Goal: Information Seeking & Learning: Learn about a topic

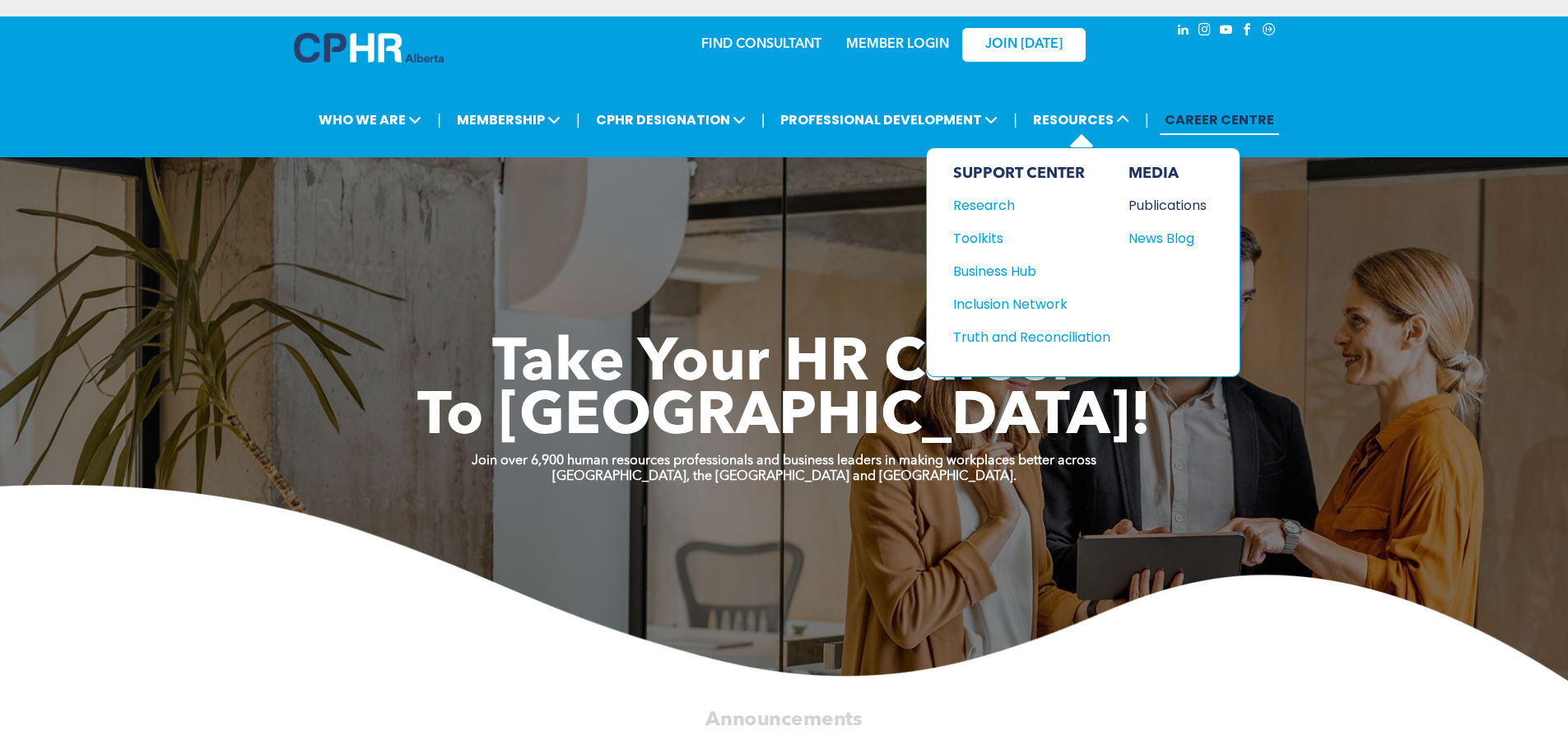
click at [1181, 206] on div "Publications" at bounding box center [1164, 205] width 71 height 21
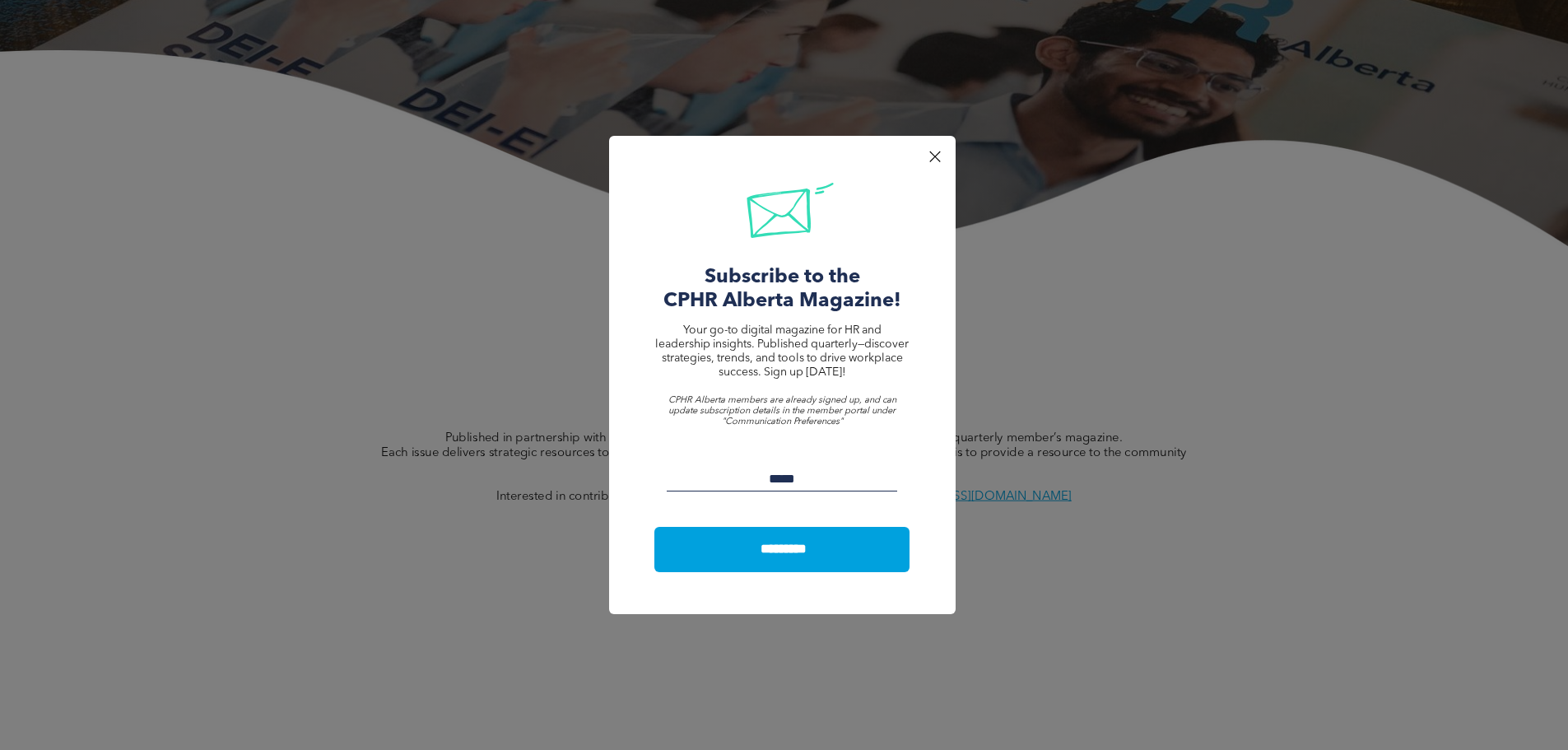
scroll to position [329, 0]
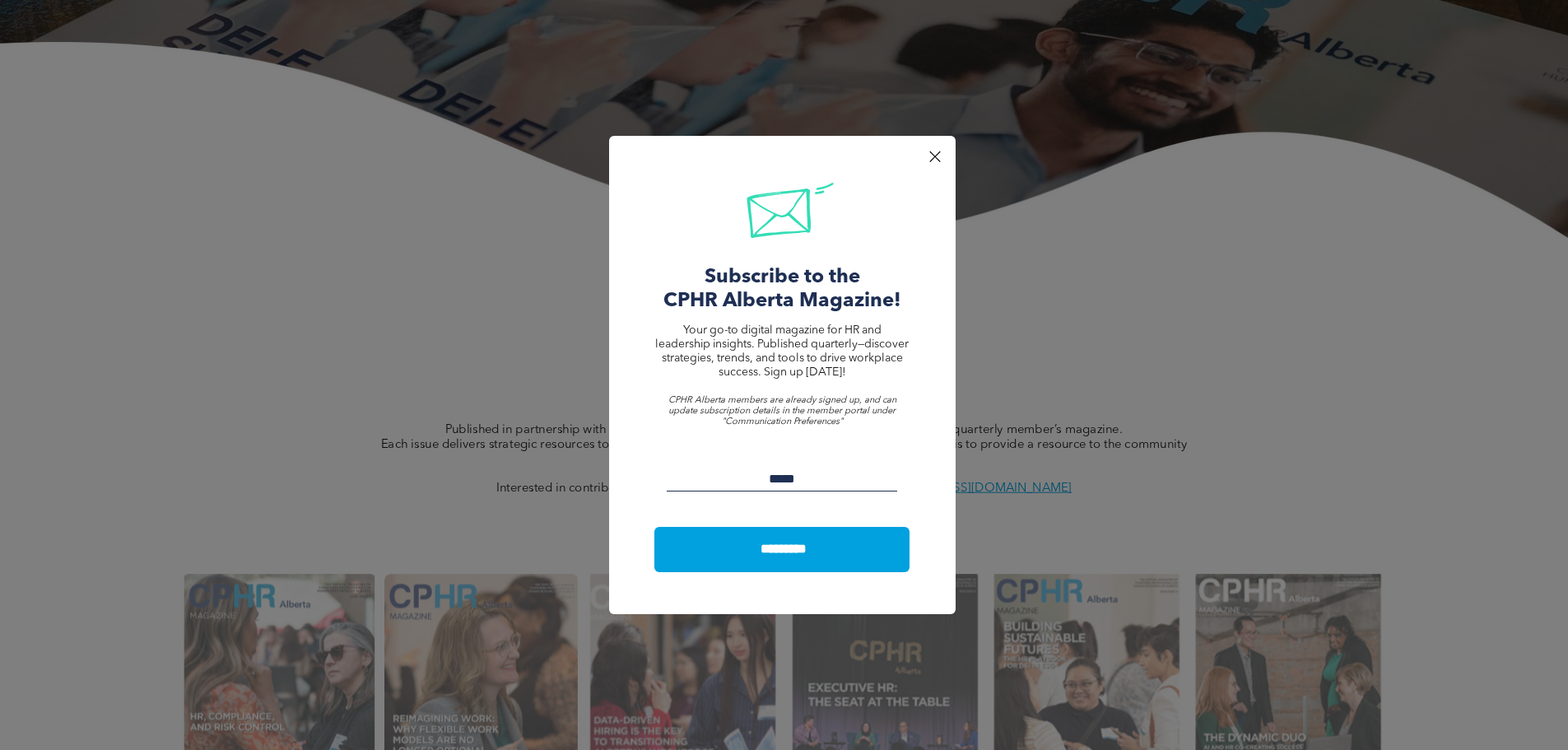
click at [939, 156] on div at bounding box center [935, 157] width 23 height 23
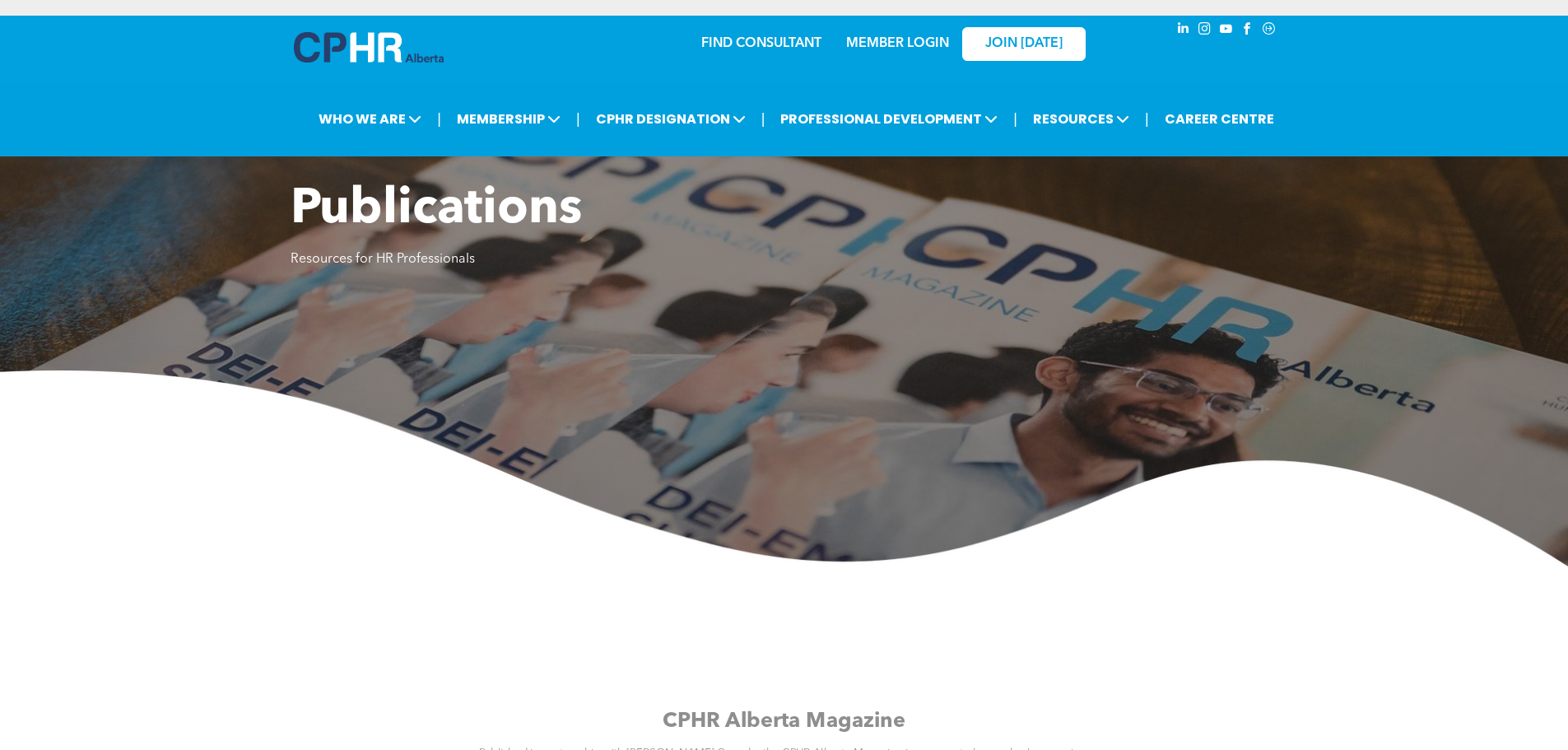
scroll to position [0, 0]
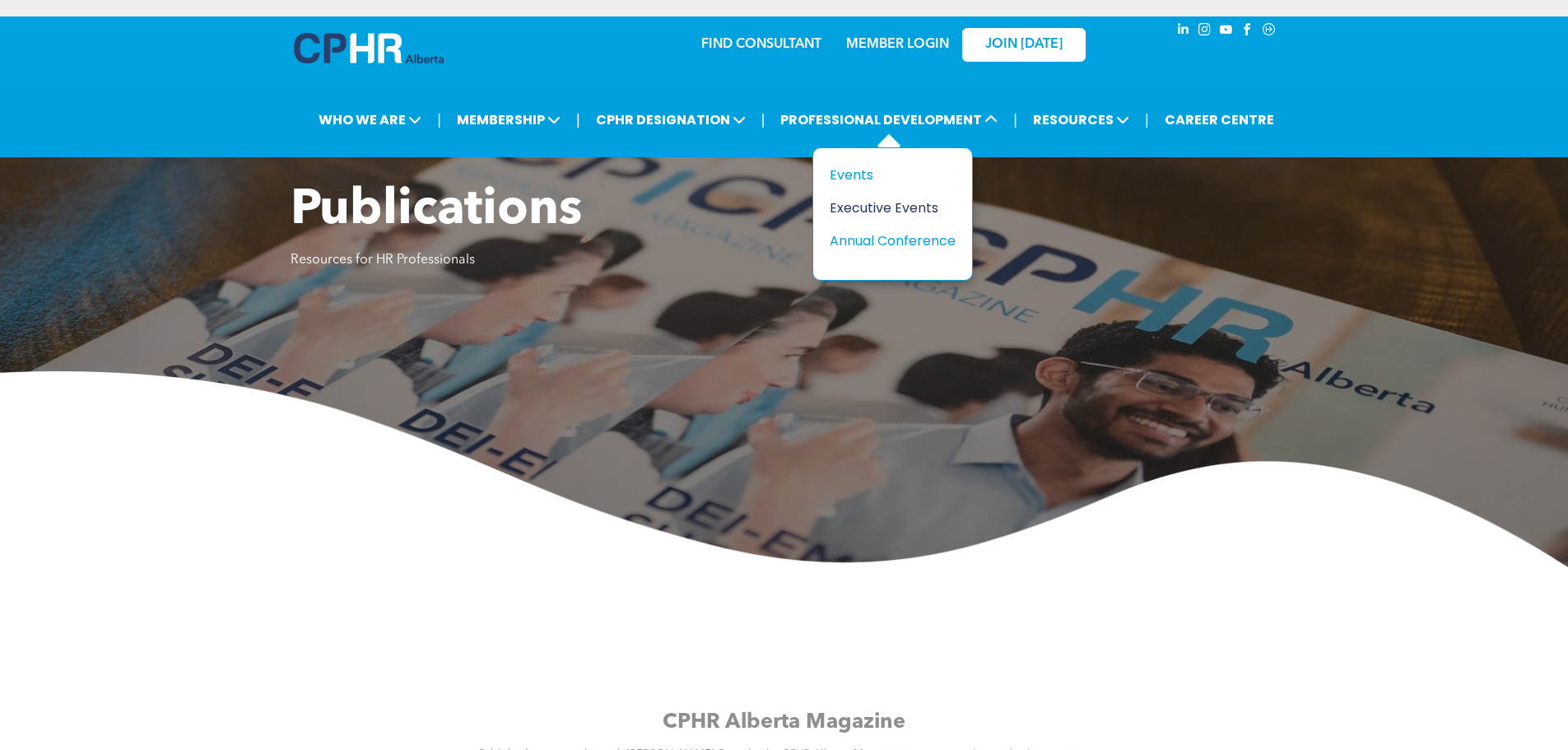
click at [893, 207] on div "Executive Events" at bounding box center [886, 207] width 114 height 21
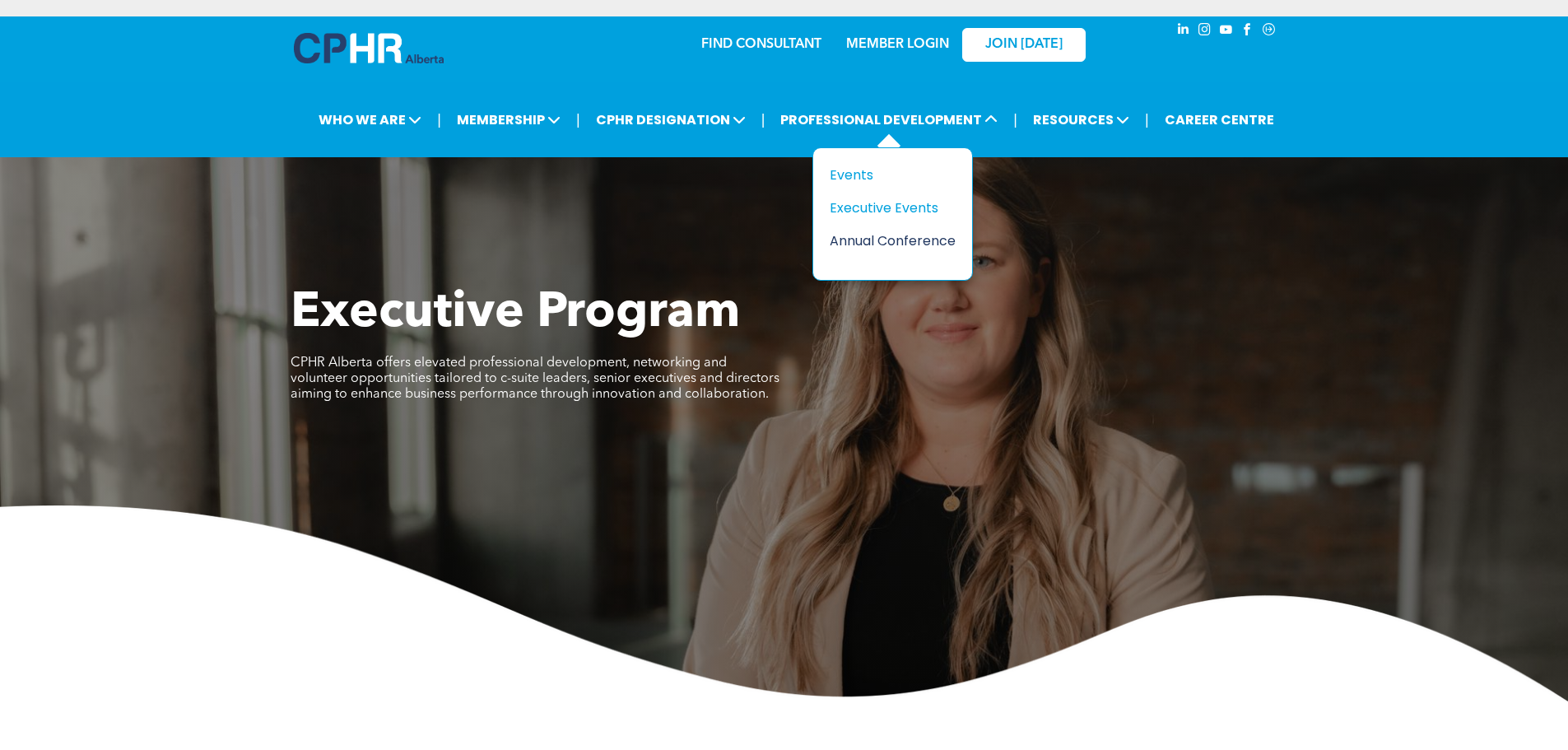
click at [907, 241] on div "Annual Conference" at bounding box center [886, 240] width 114 height 21
click at [849, 171] on div "Events" at bounding box center [886, 175] width 114 height 21
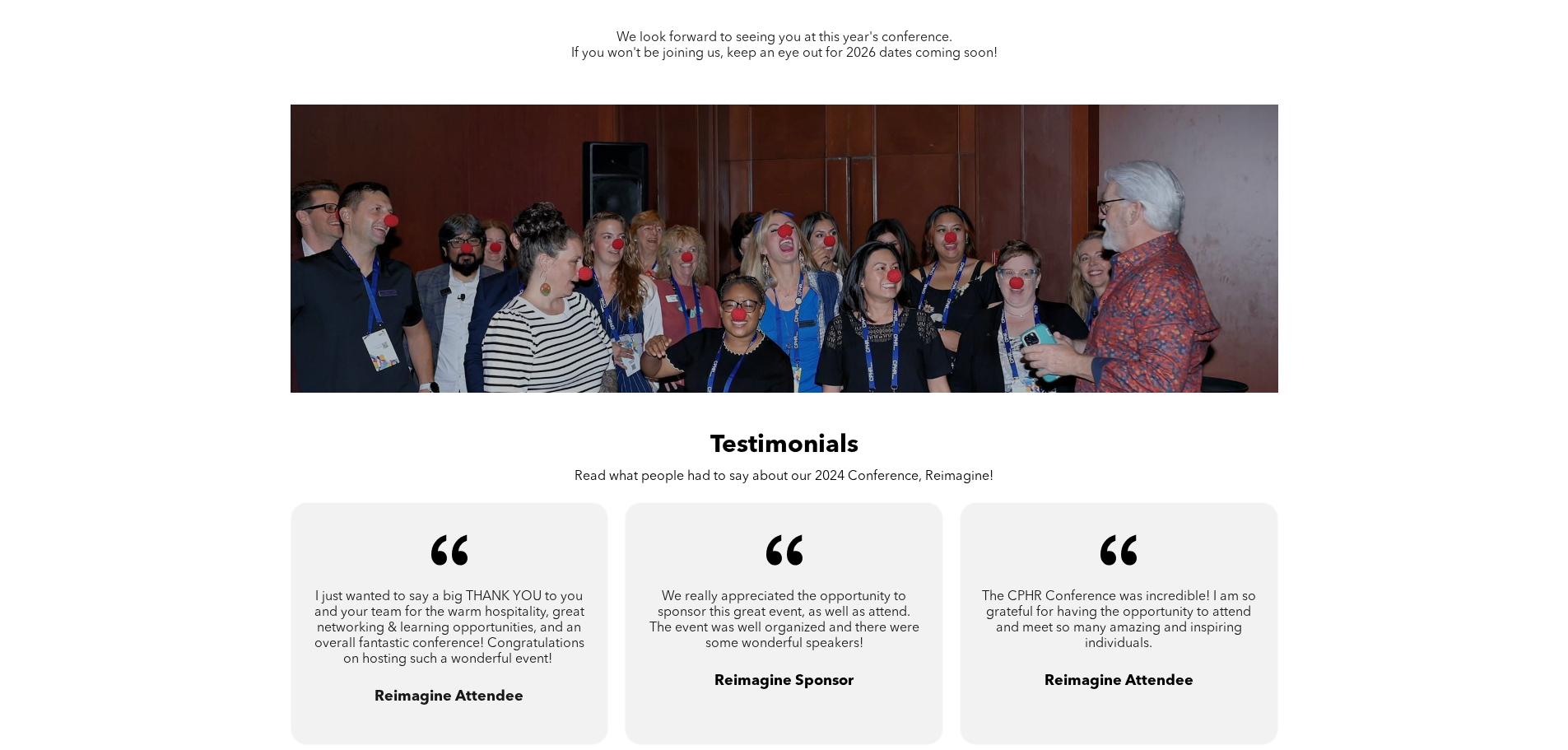
scroll to position [812, 0]
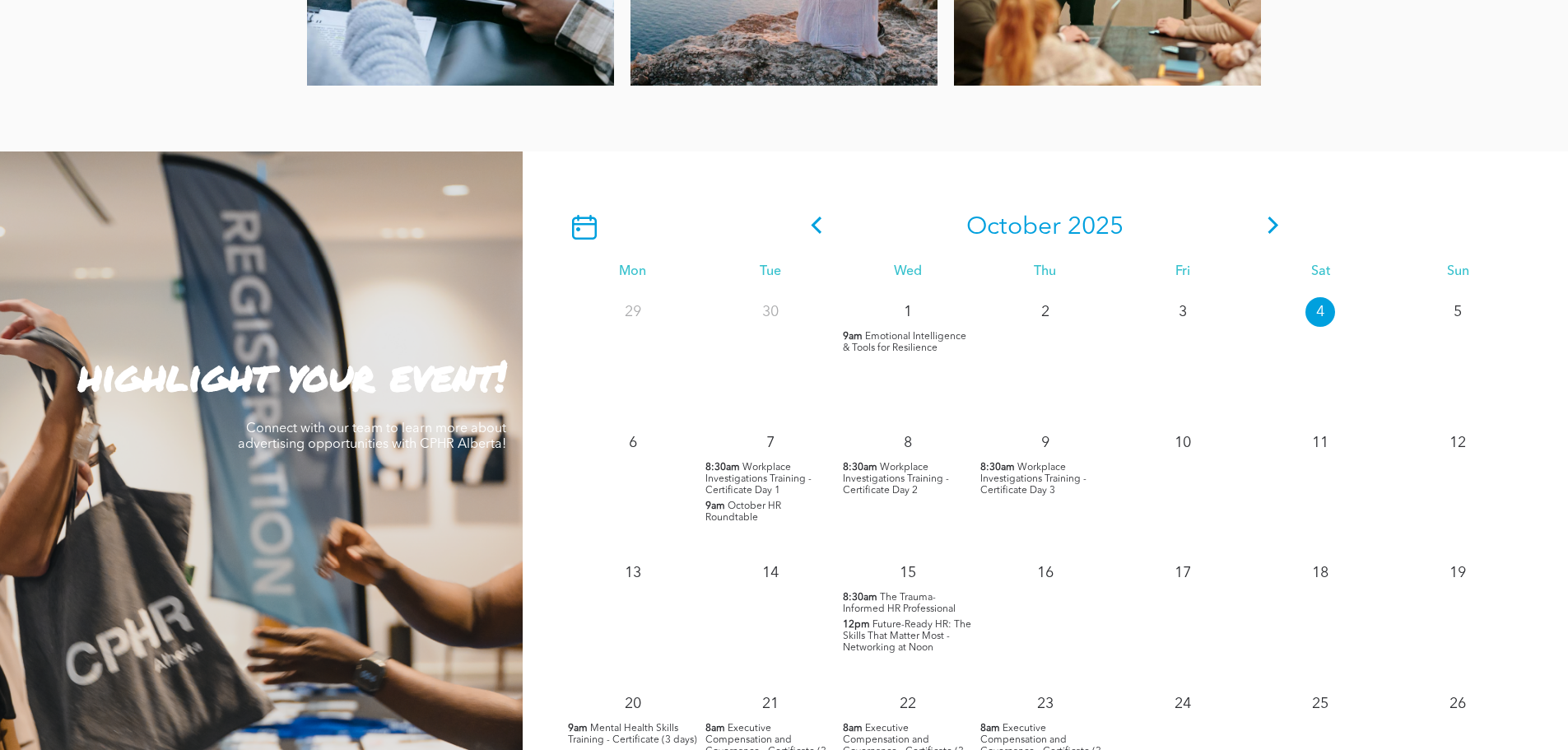
scroll to position [1317, 0]
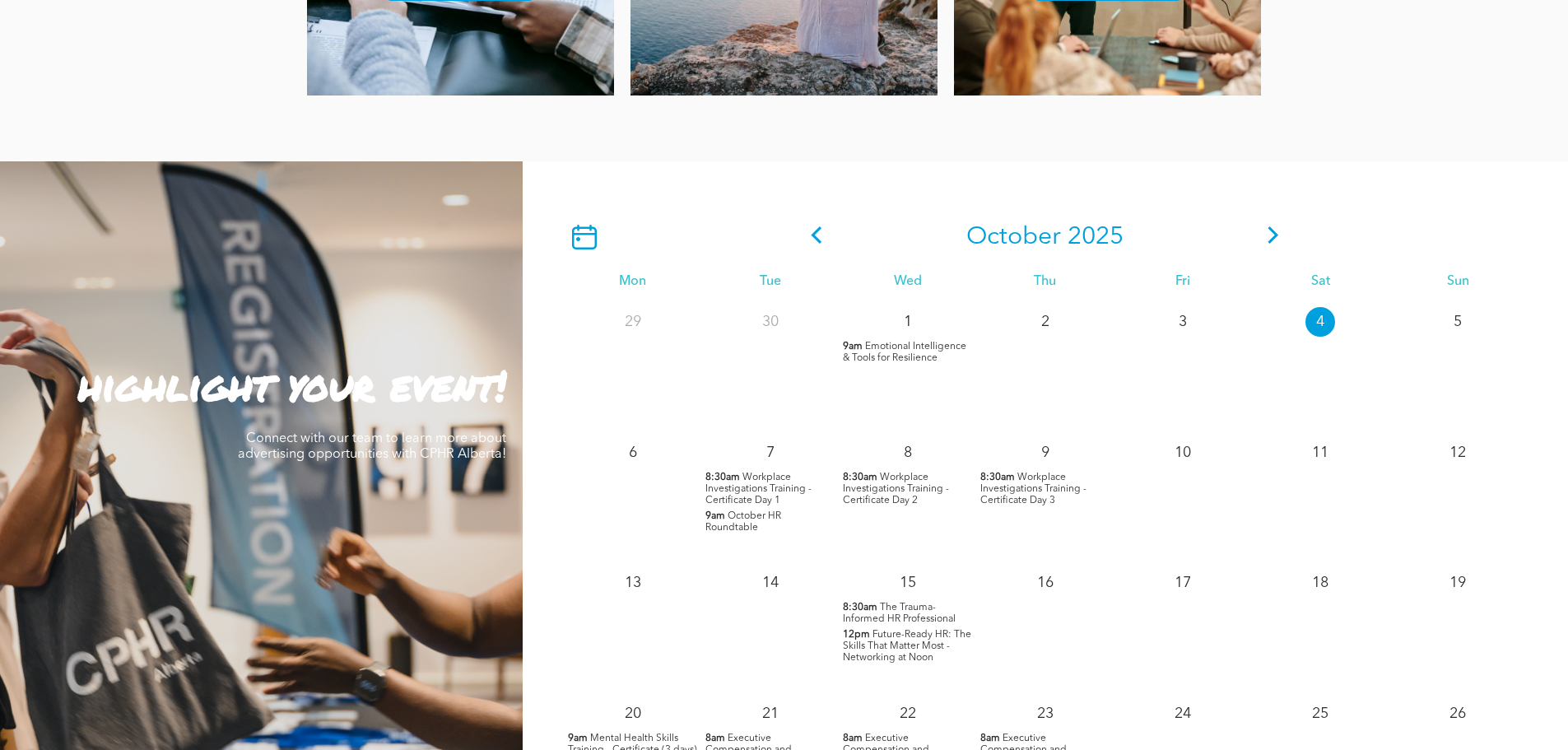
click at [1278, 233] on icon at bounding box center [1273, 235] width 25 height 18
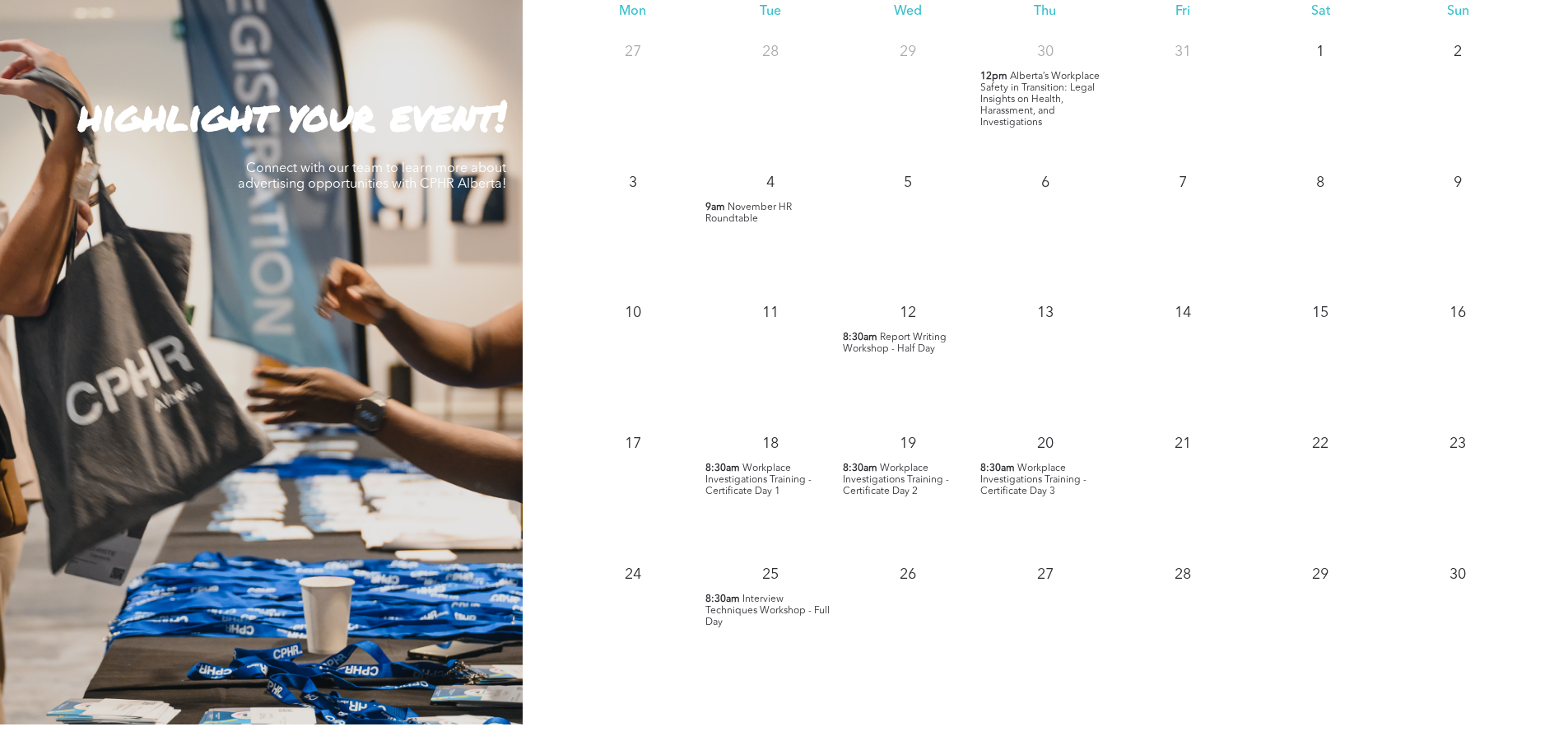
scroll to position [1646, 0]
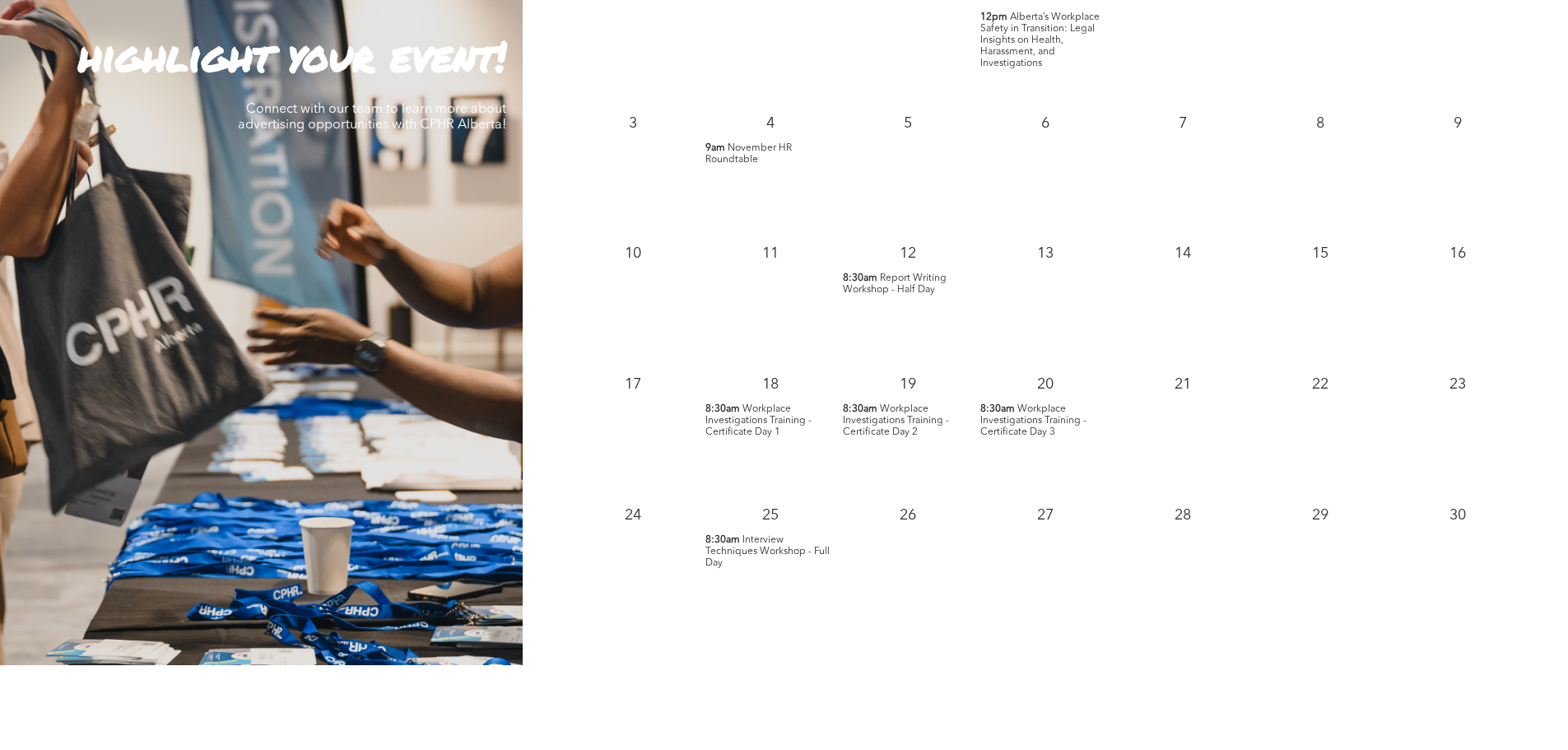
click at [757, 152] on span "November HR Roundtable" at bounding box center [748, 154] width 86 height 22
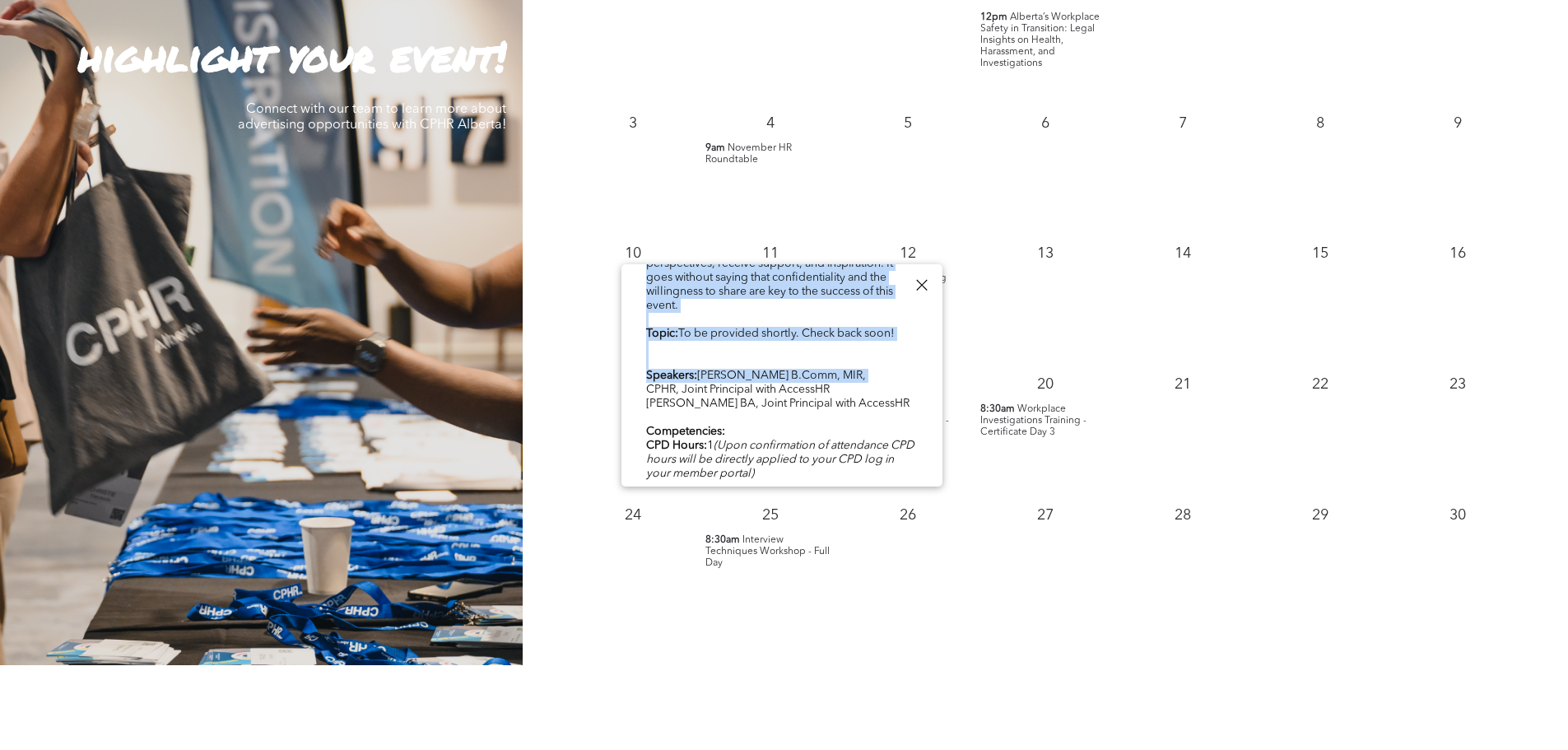
scroll to position [219, 0]
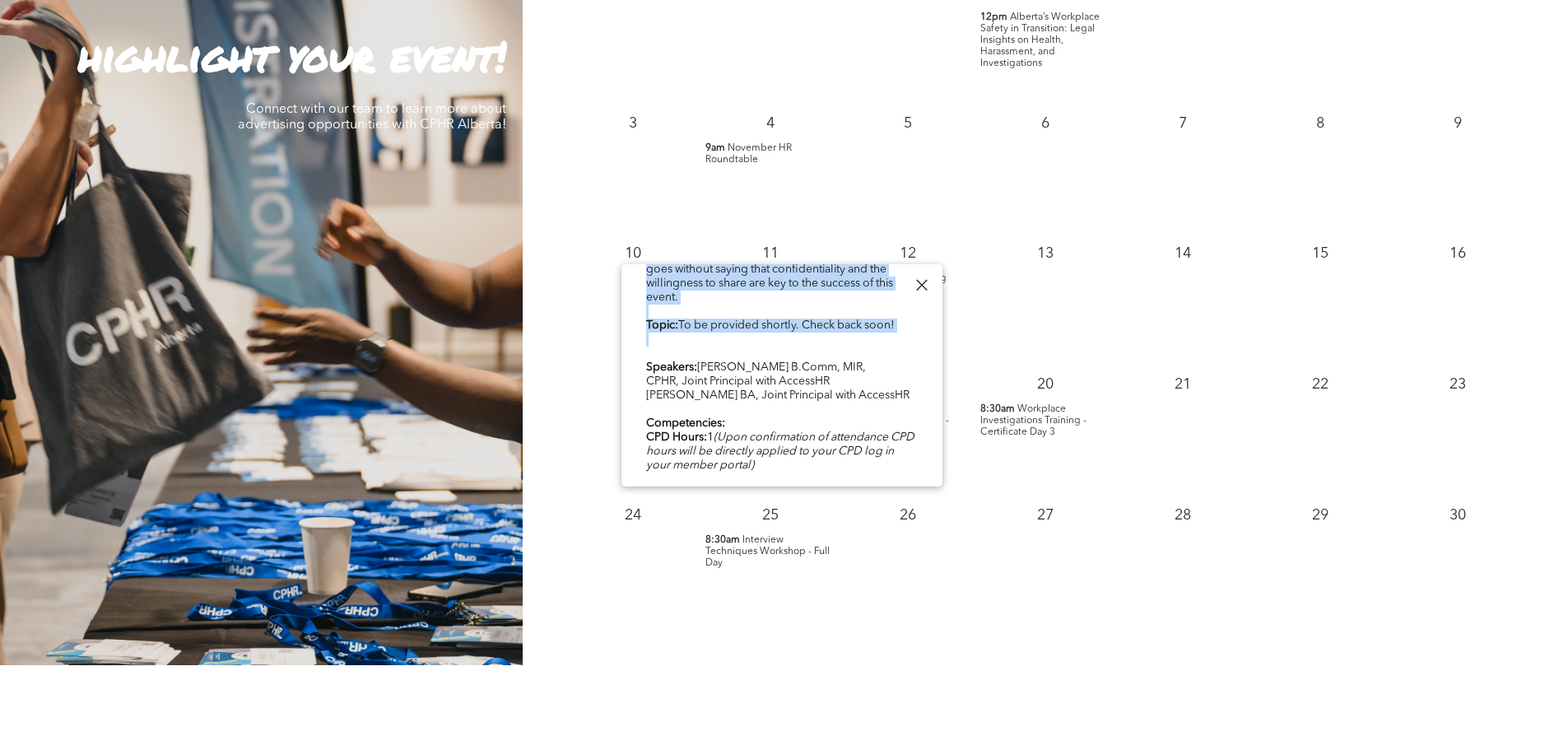
drag, startPoint x: 706, startPoint y: 287, endPoint x: 860, endPoint y: 335, distance: 161.3
click at [860, 335] on div "November HR Roundtable [DATE] 9:00am - 10:00am The HR Virtual Roundtable is a m…" at bounding box center [782, 276] width 321 height 464
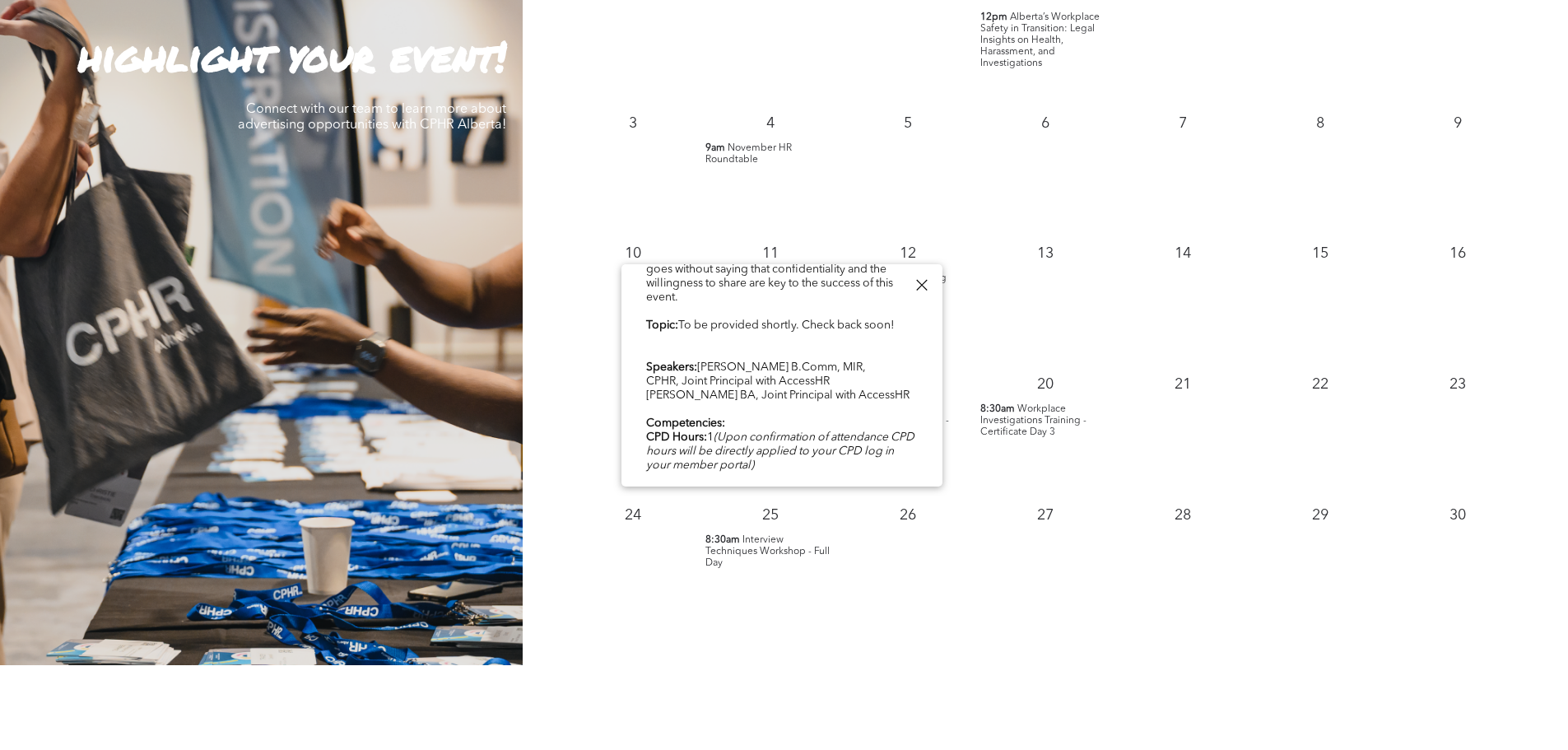
click at [859, 397] on div "The HR Virtual Roundtable is a monthly opportunity for CPHR Alberta members to …" at bounding box center [782, 311] width 272 height 381
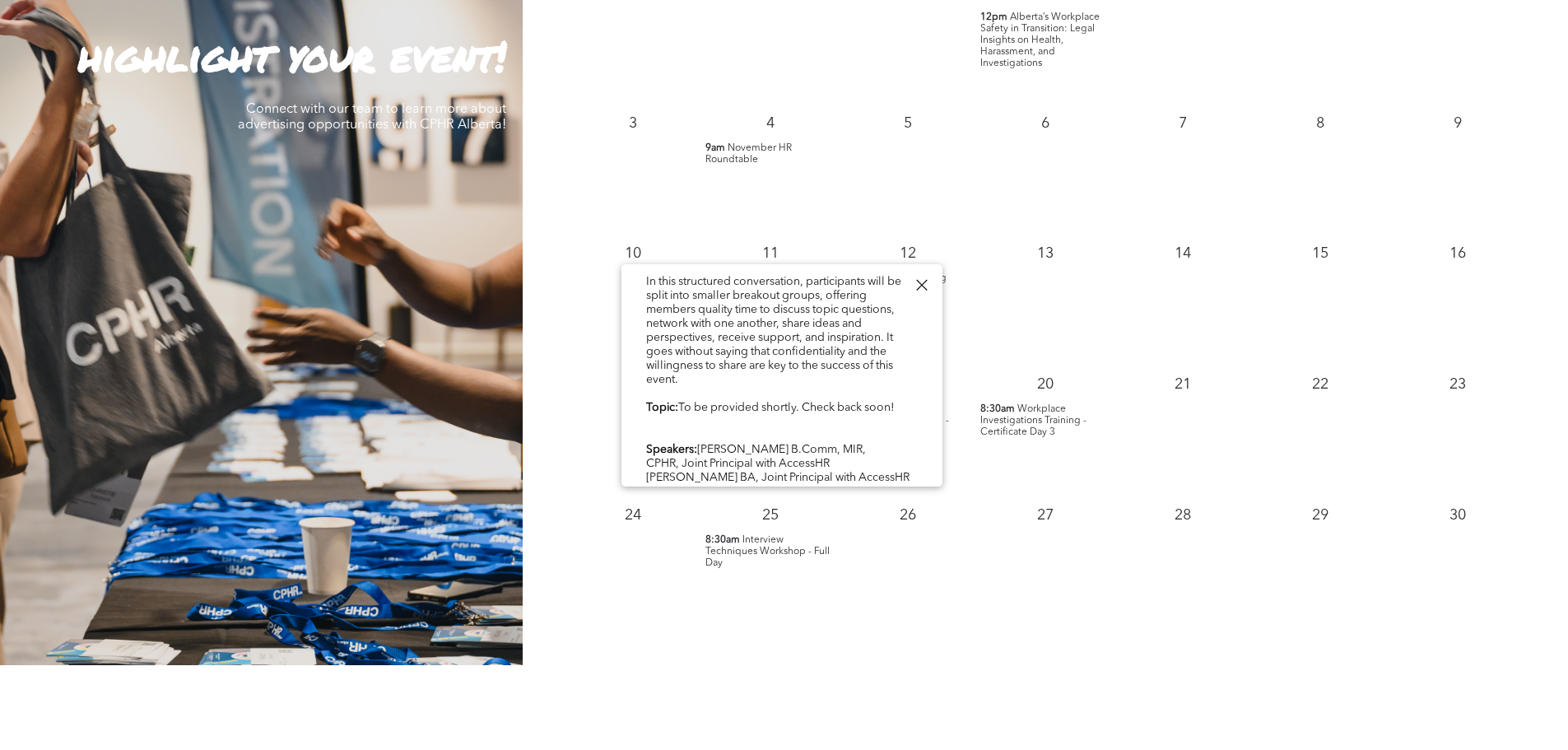
scroll to position [54, 0]
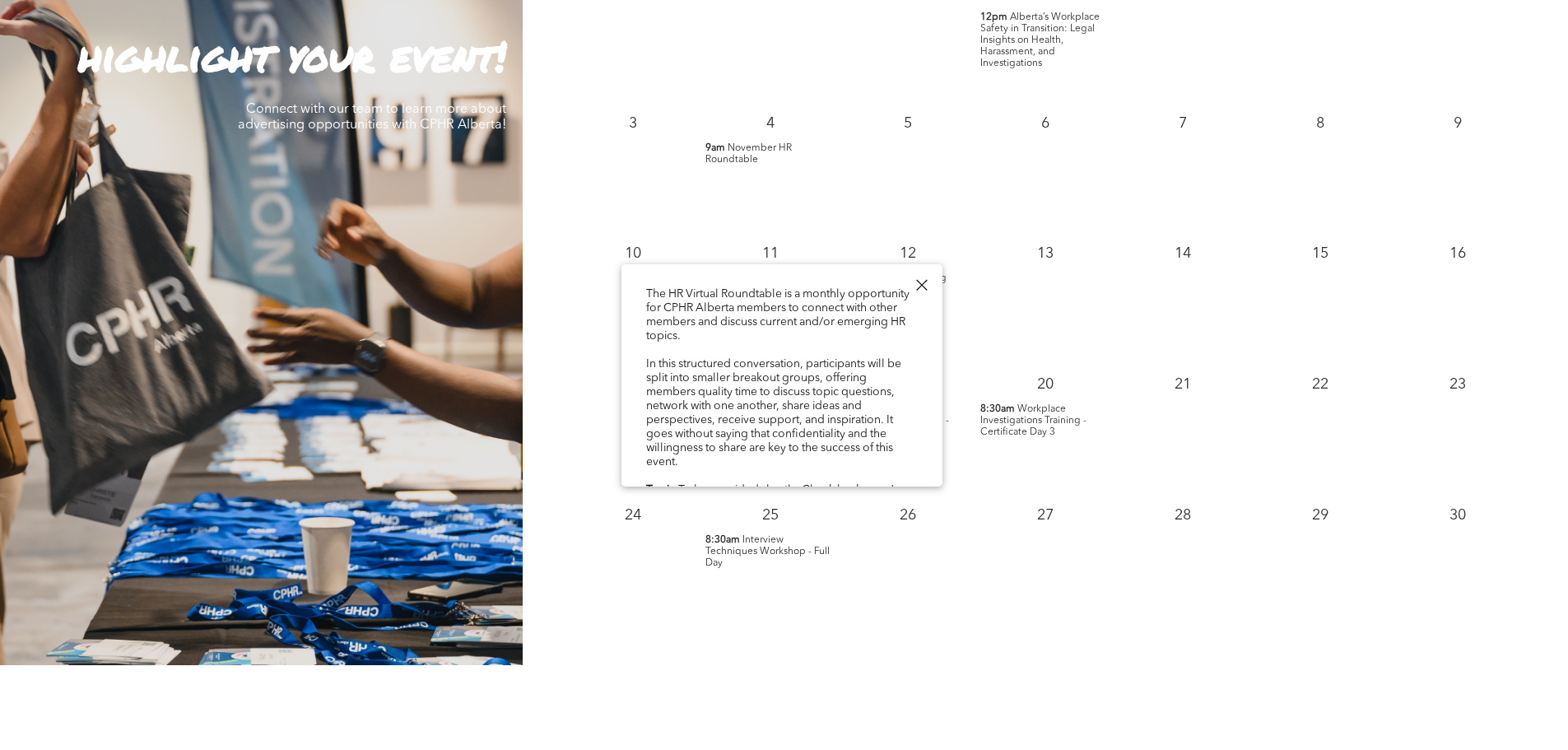
click at [1224, 51] on div "31" at bounding box center [1183, 36] width 137 height 130
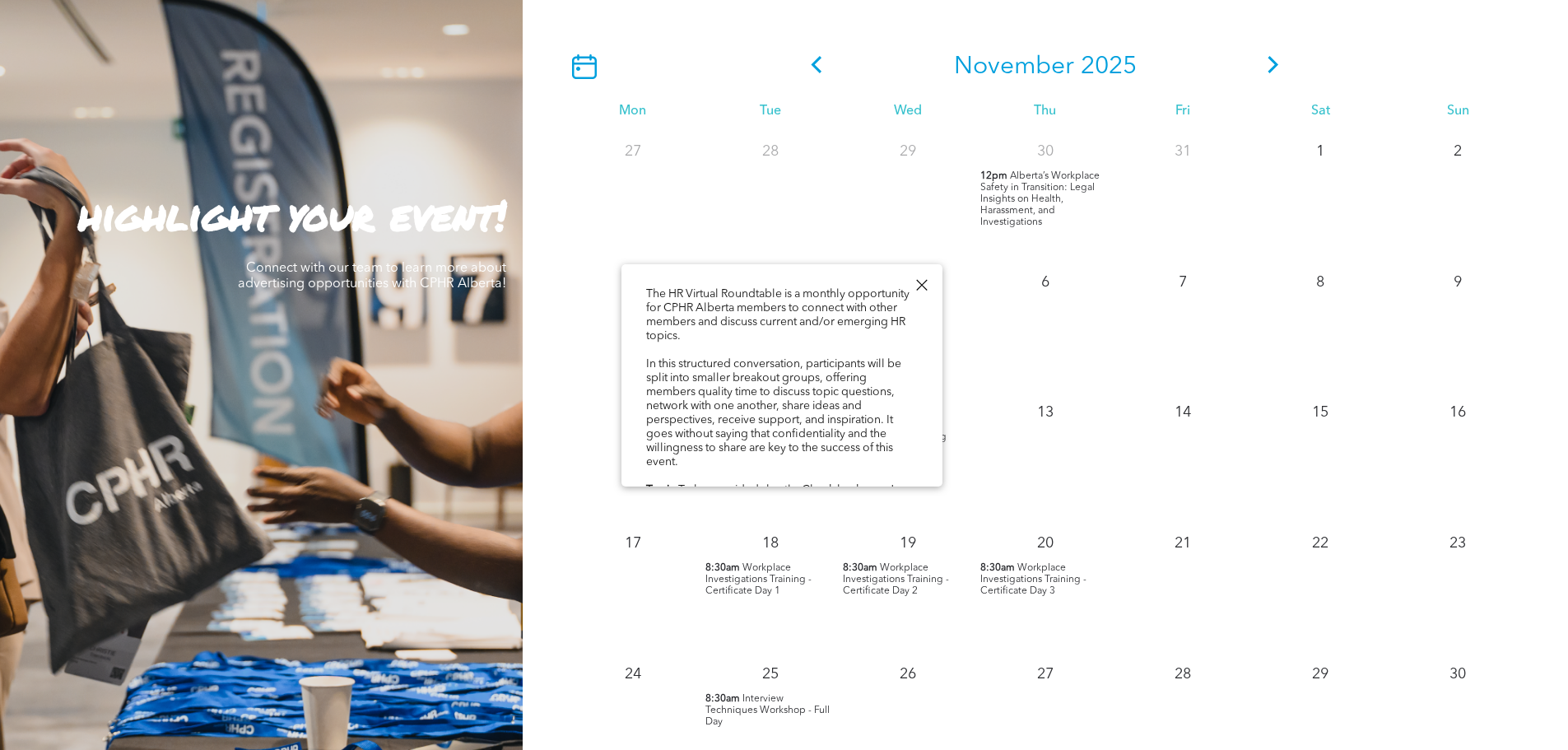
scroll to position [1481, 0]
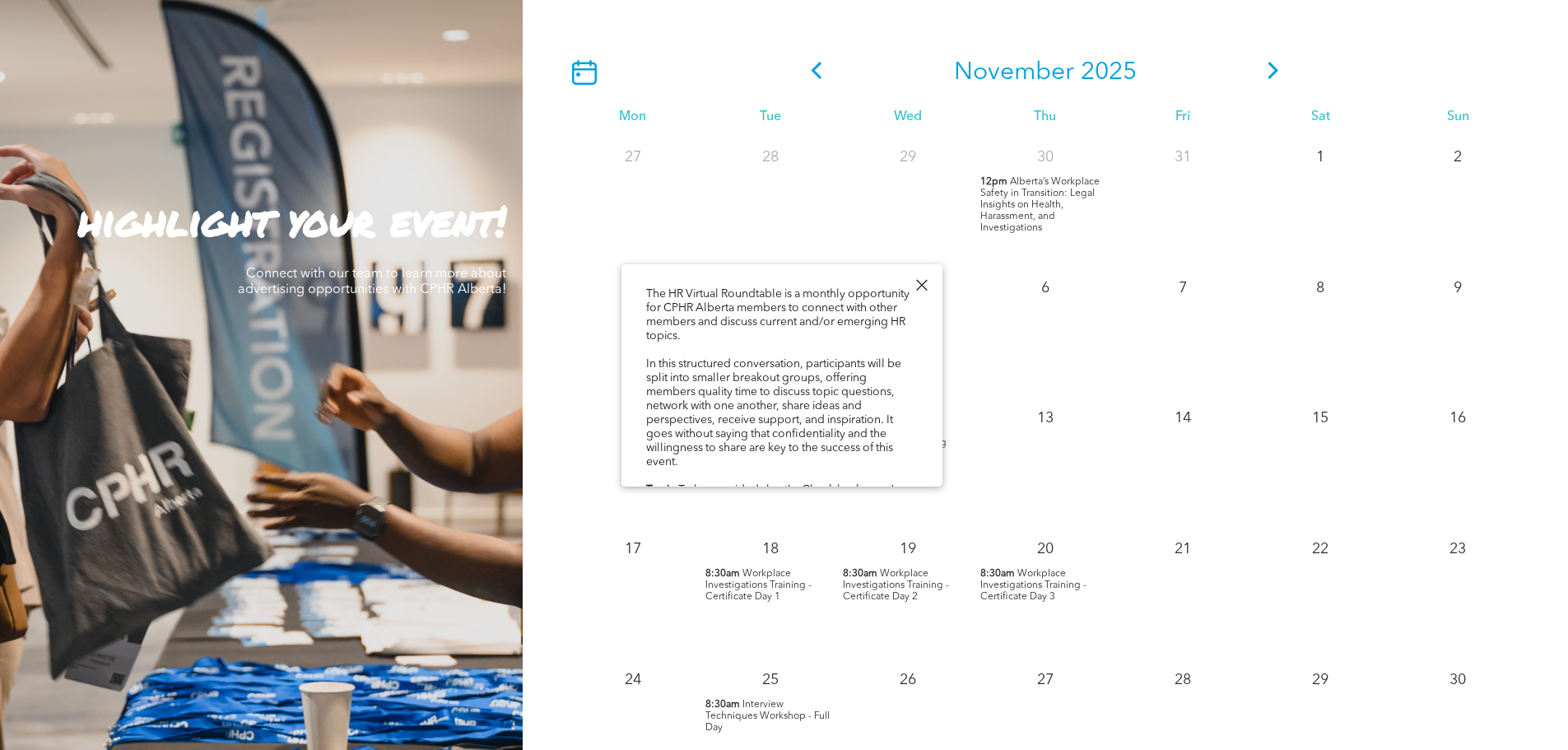
click at [924, 289] on div at bounding box center [921, 284] width 23 height 23
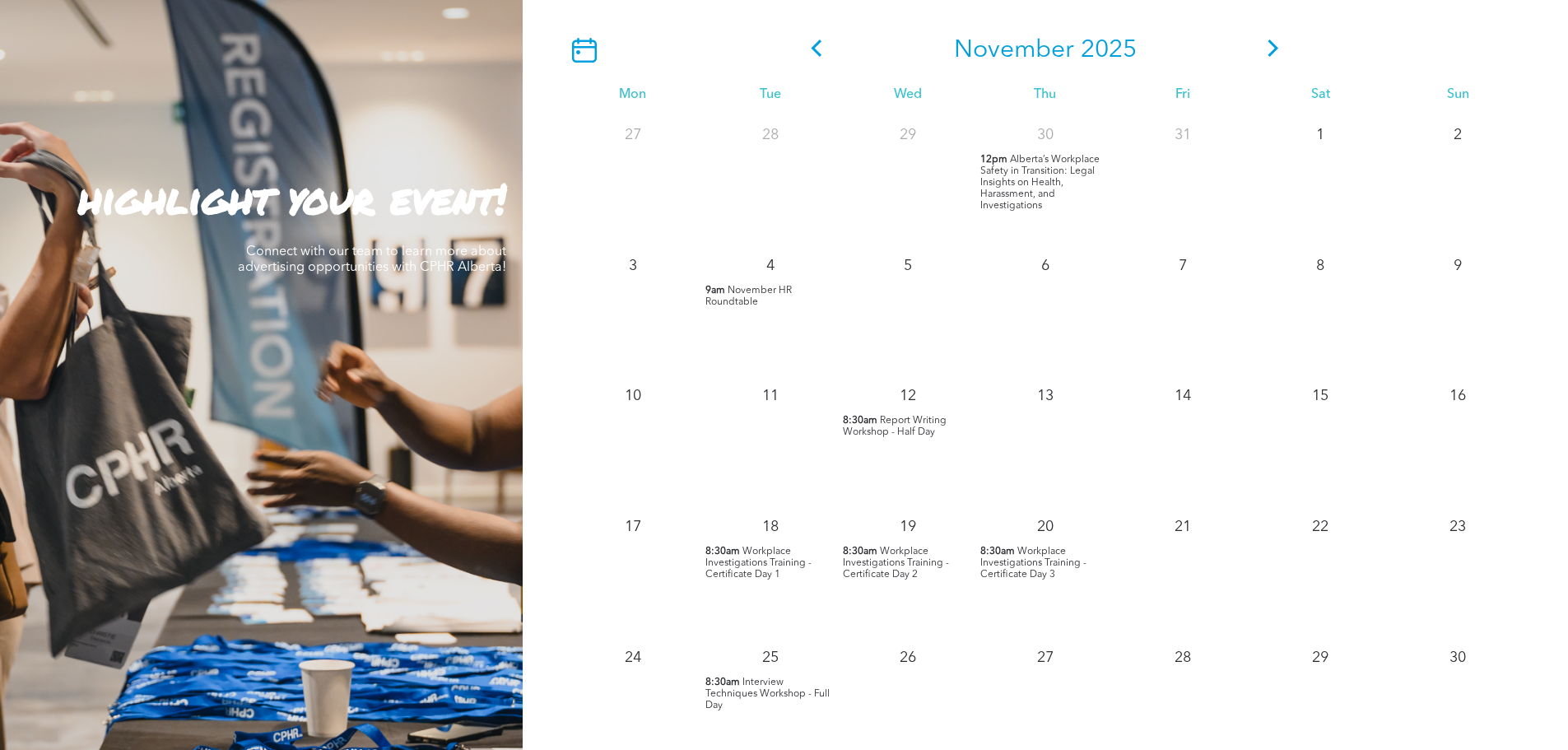
scroll to position [1399, 0]
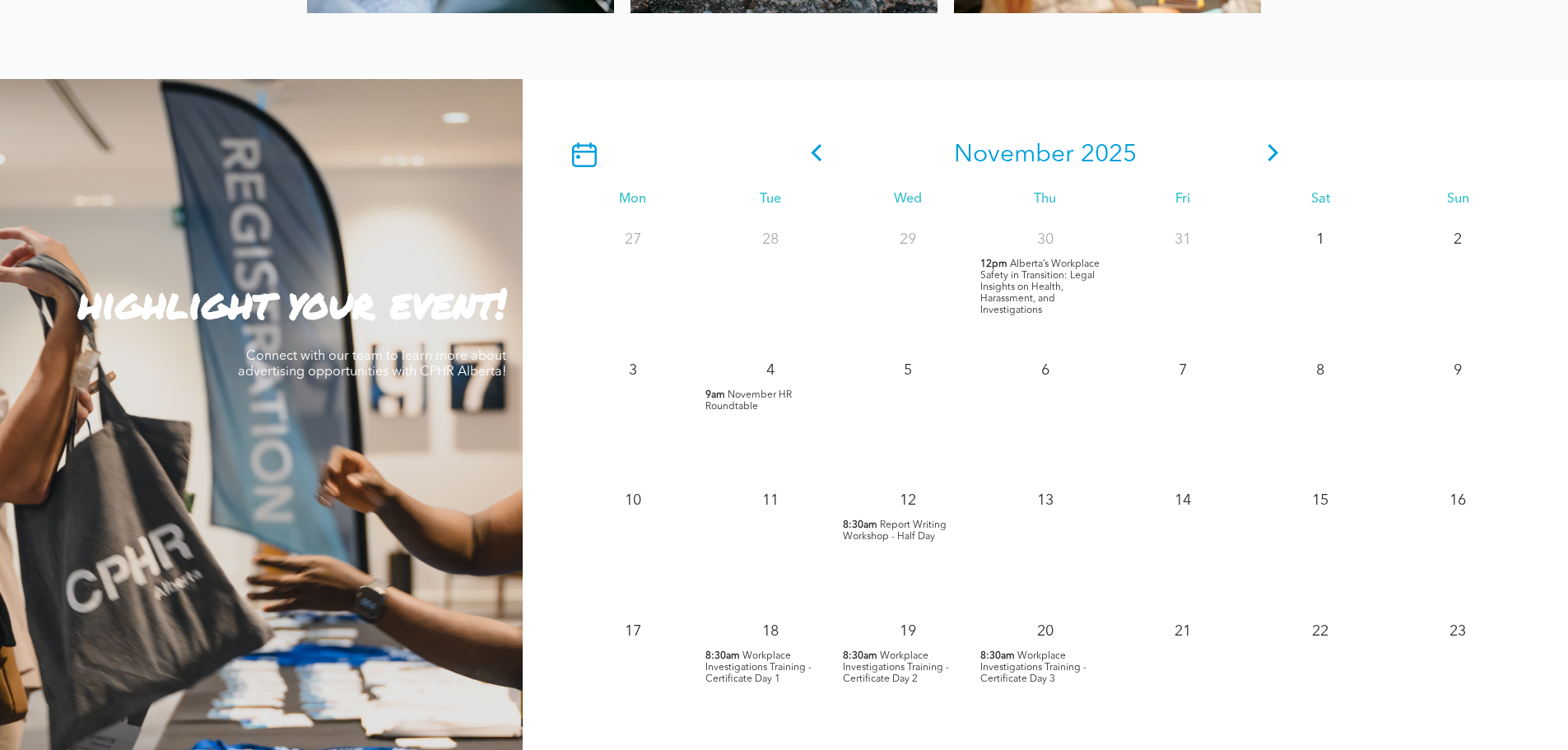
click at [1278, 153] on icon at bounding box center [1273, 153] width 25 height 18
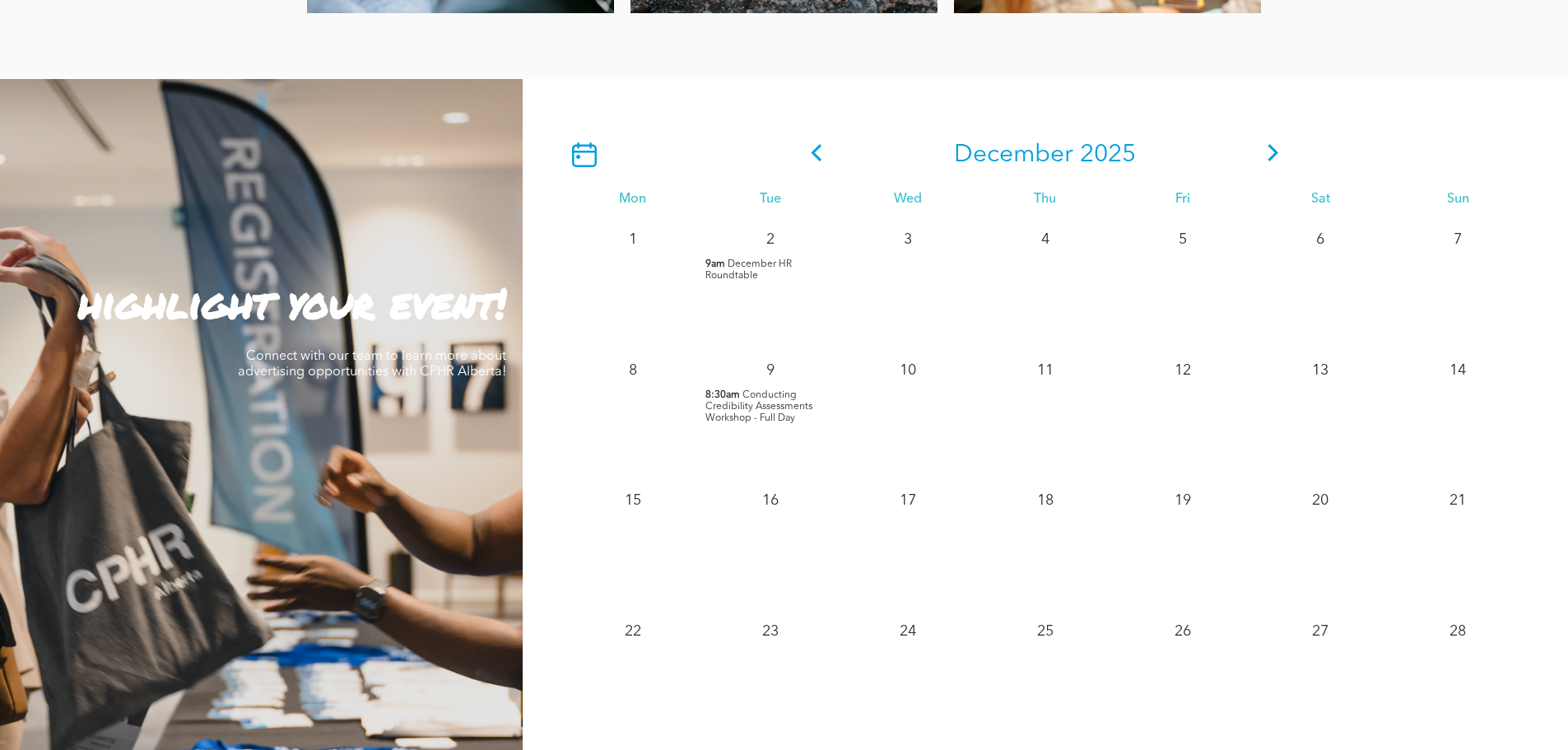
click at [743, 267] on span "December HR Roundtable" at bounding box center [748, 270] width 86 height 22
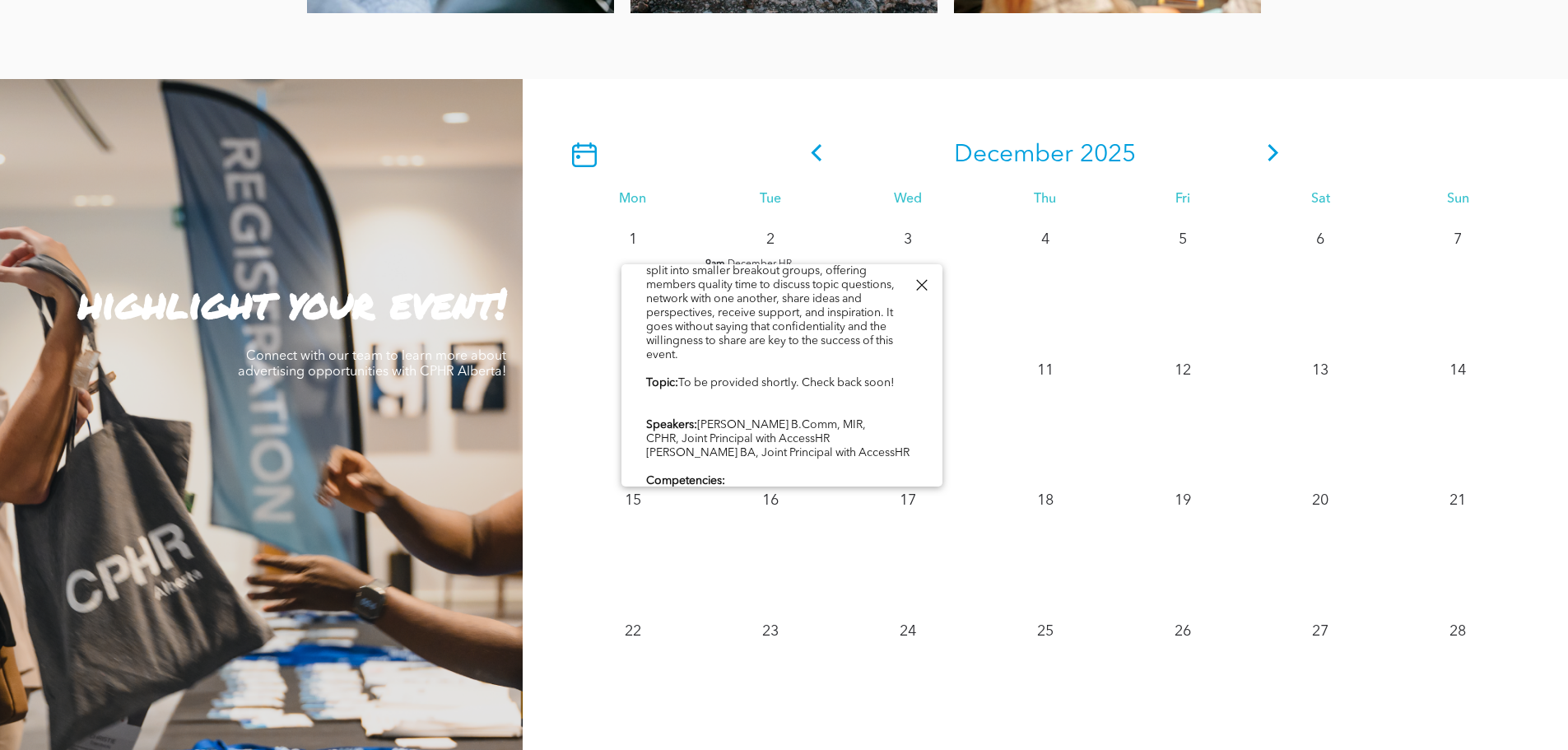
scroll to position [165, 0]
click at [817, 161] on icon at bounding box center [816, 153] width 25 height 18
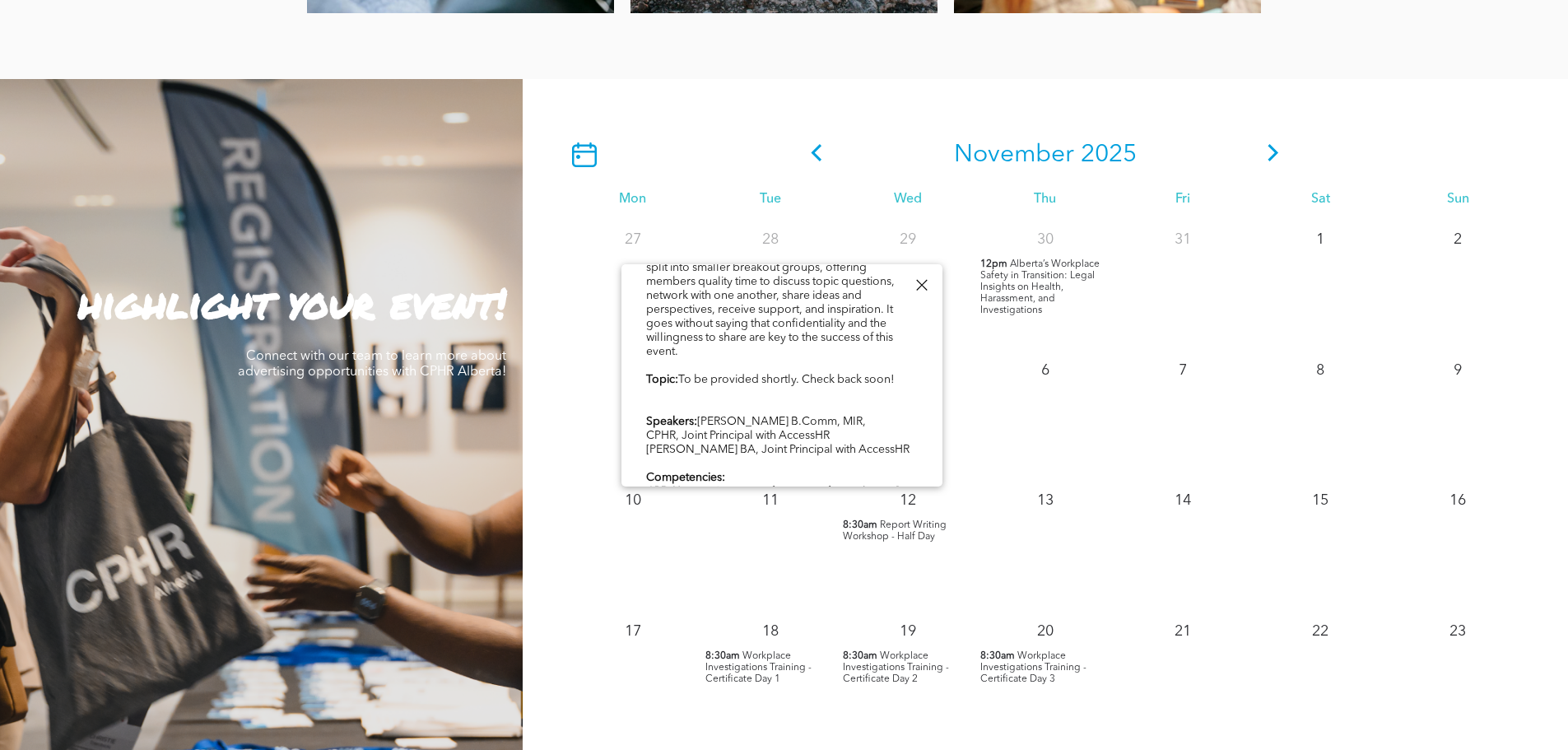
click at [987, 114] on div "[DATE] Mon Tue Wed Thu Fri Sat Sun 27 28 29 30 12pm" at bounding box center [1045, 495] width 1045 height 832
click at [923, 282] on div at bounding box center [921, 284] width 23 height 23
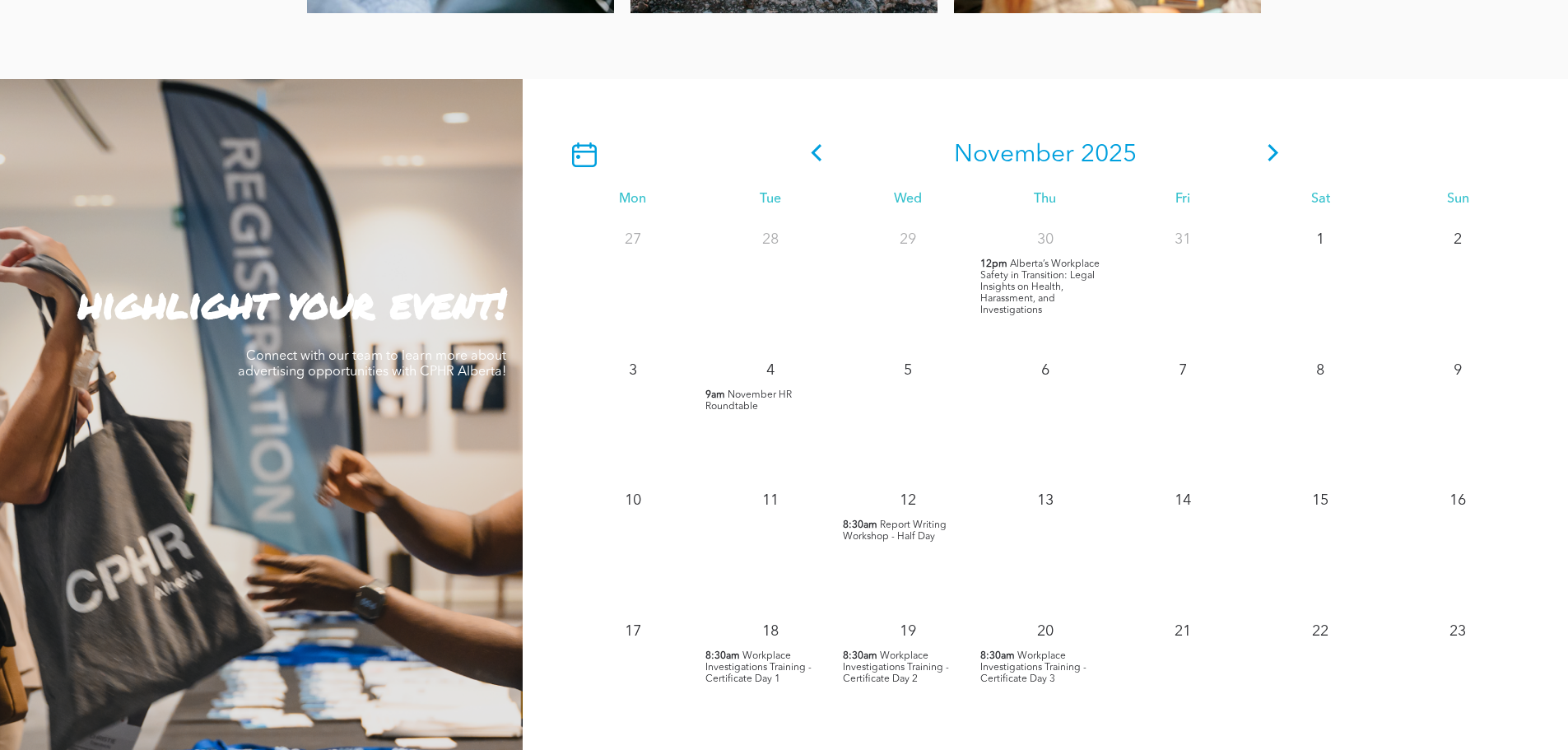
click at [741, 395] on span "November HR Roundtable" at bounding box center [748, 401] width 86 height 22
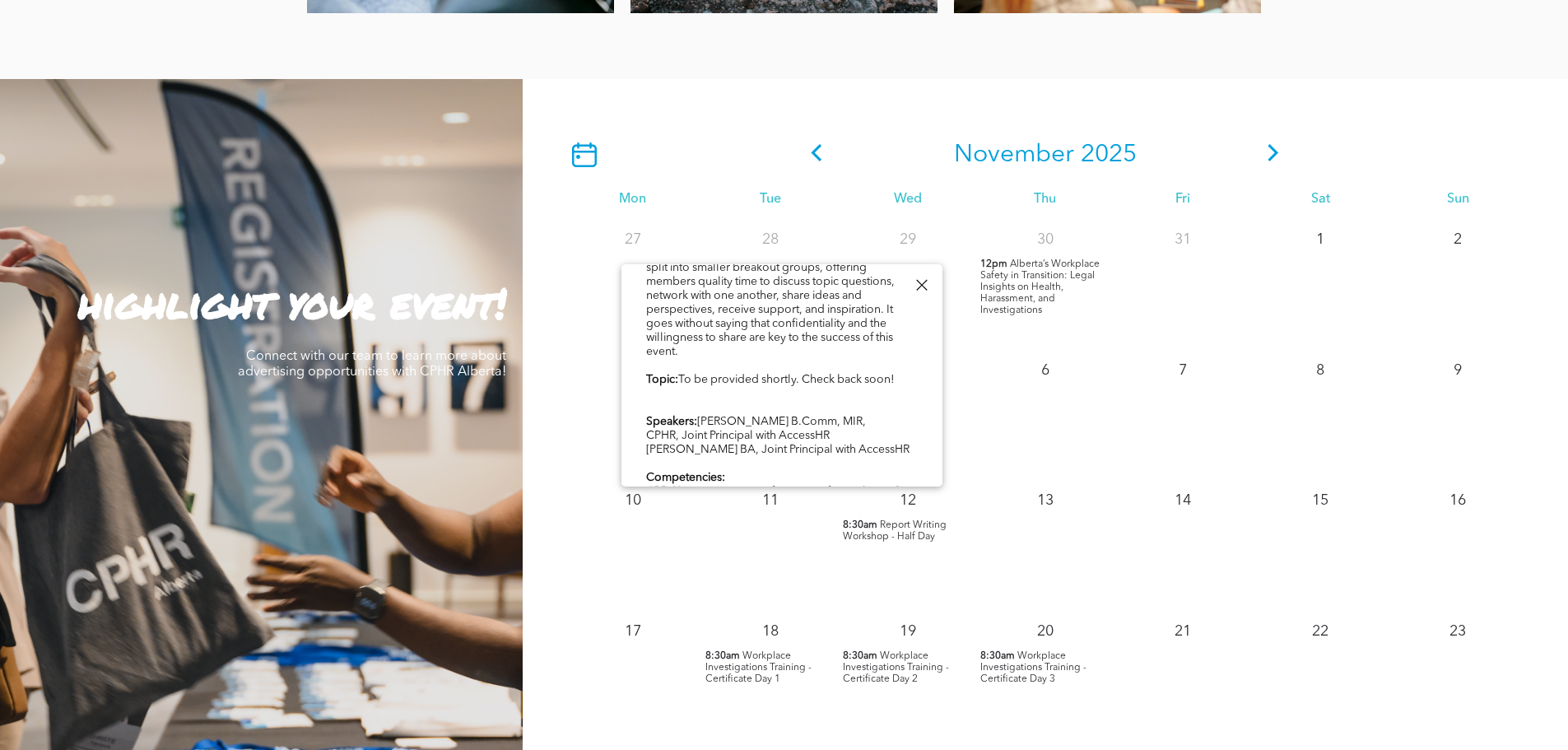
click at [1276, 156] on icon at bounding box center [1273, 153] width 11 height 18
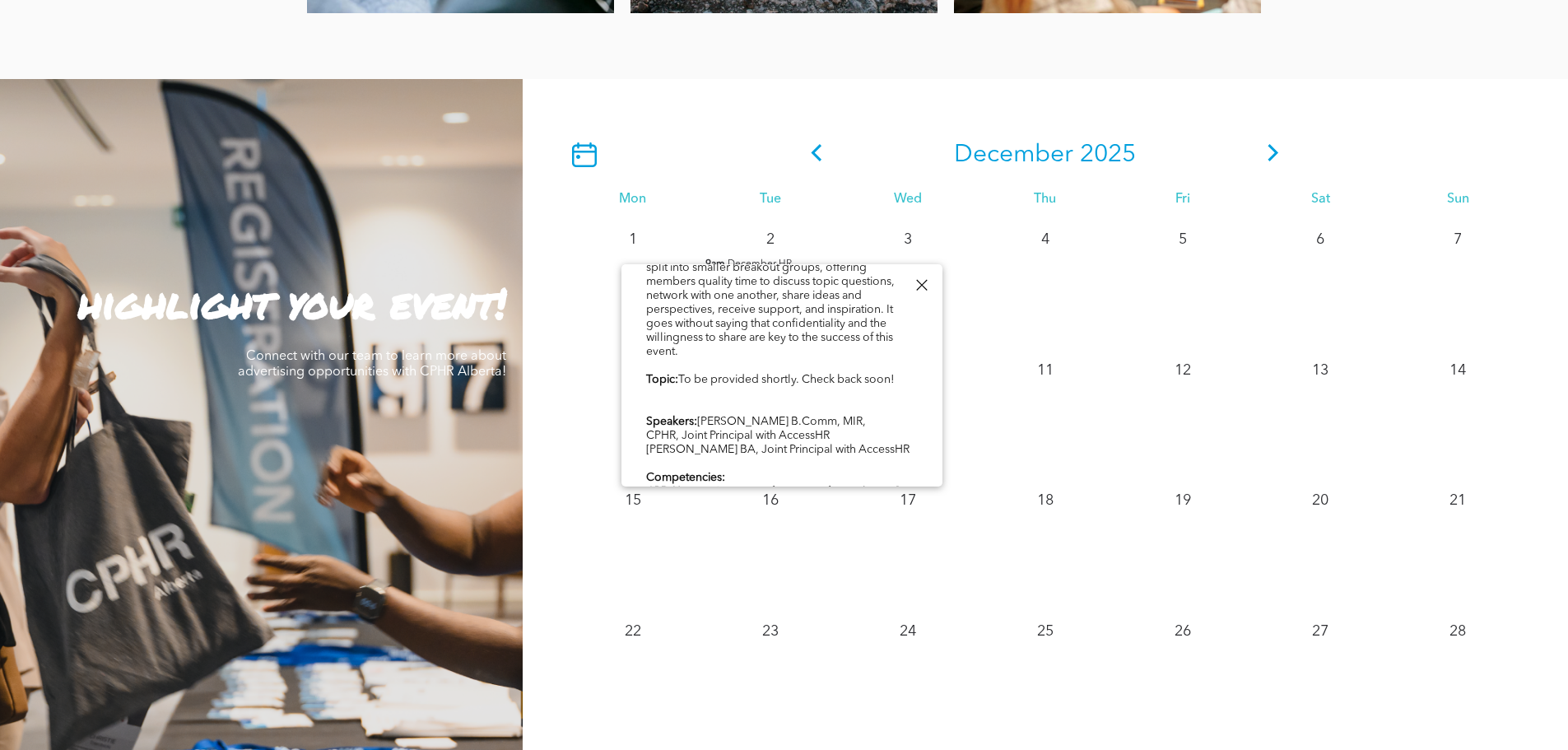
click at [1267, 157] on icon at bounding box center [1273, 153] width 25 height 18
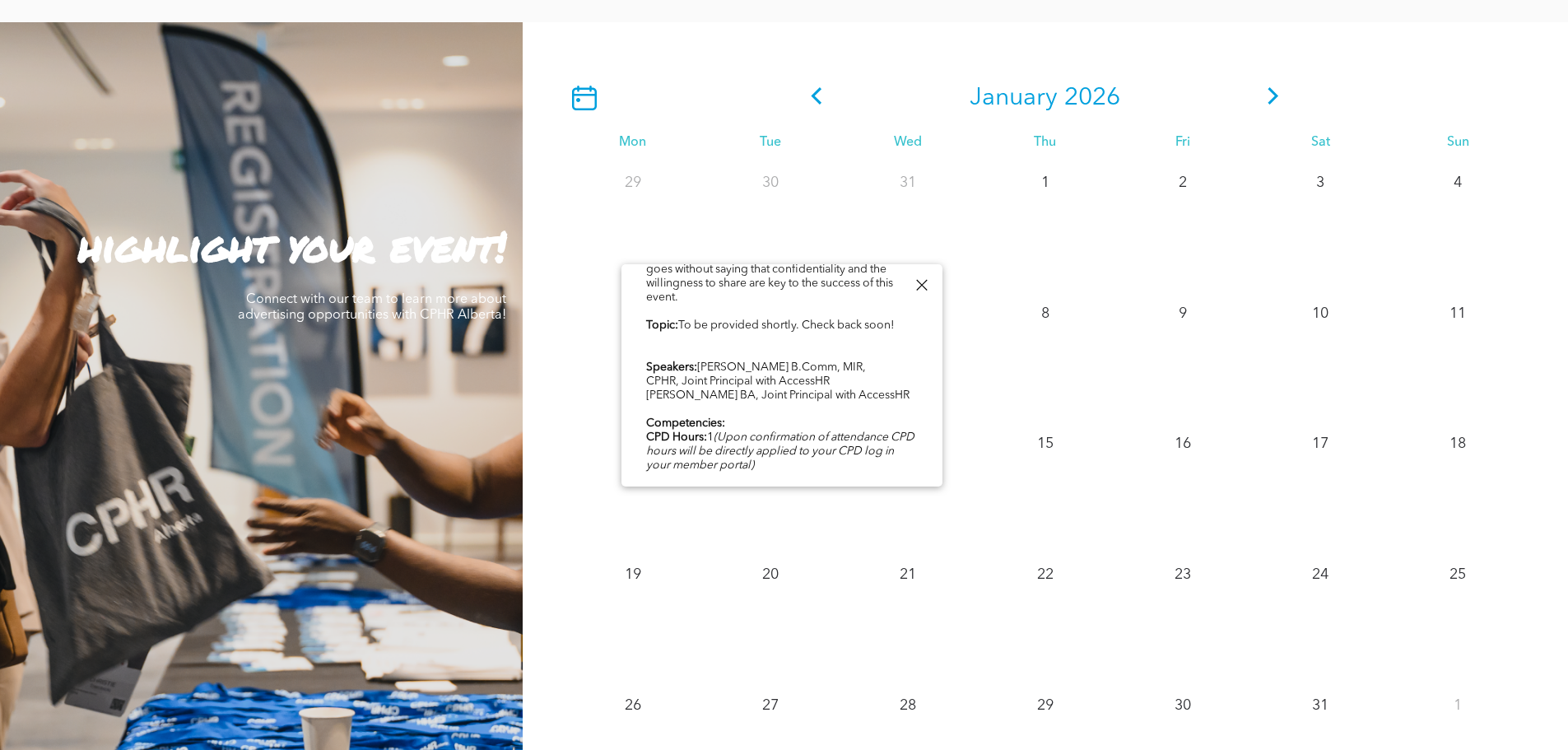
scroll to position [1481, 0]
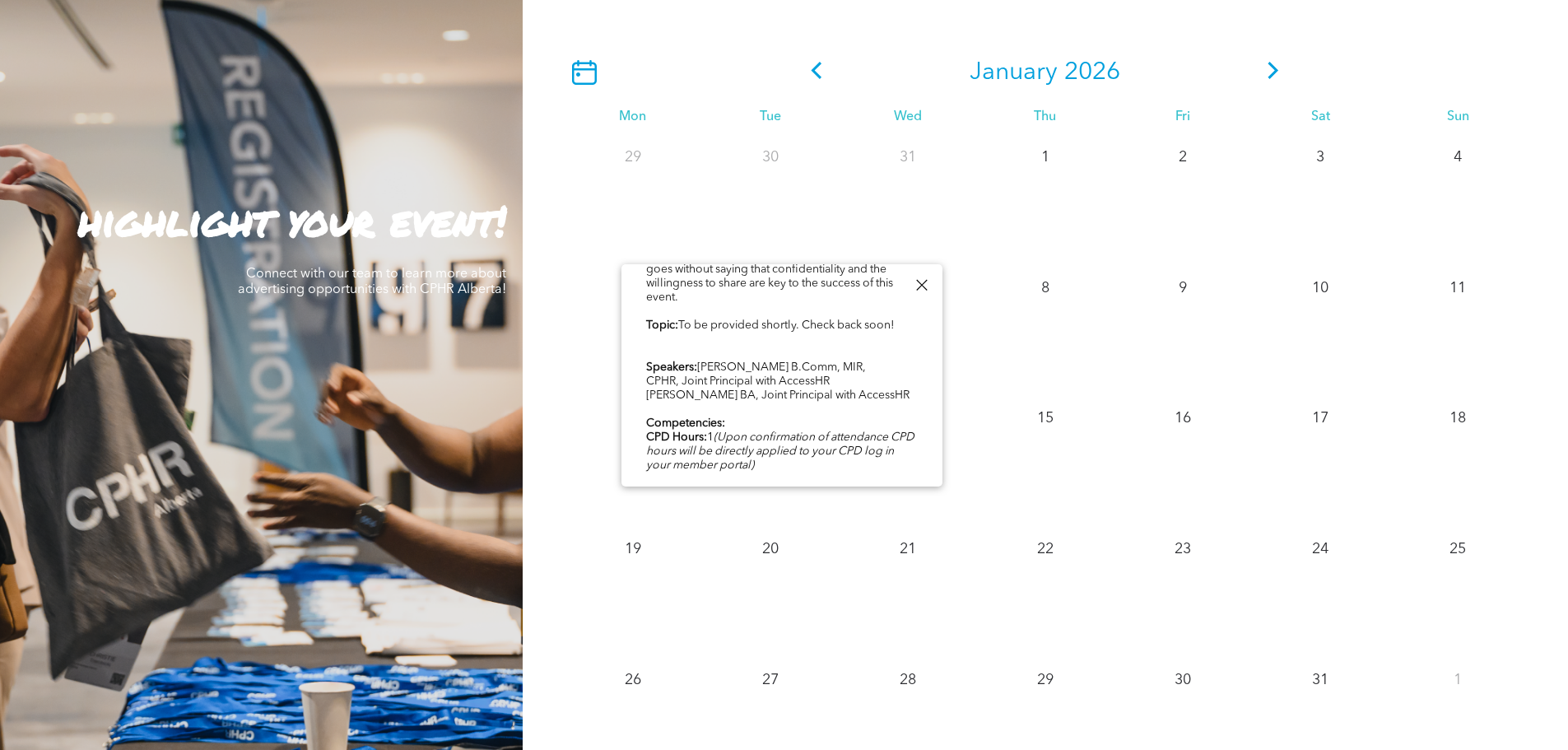
click at [924, 284] on div at bounding box center [921, 284] width 23 height 23
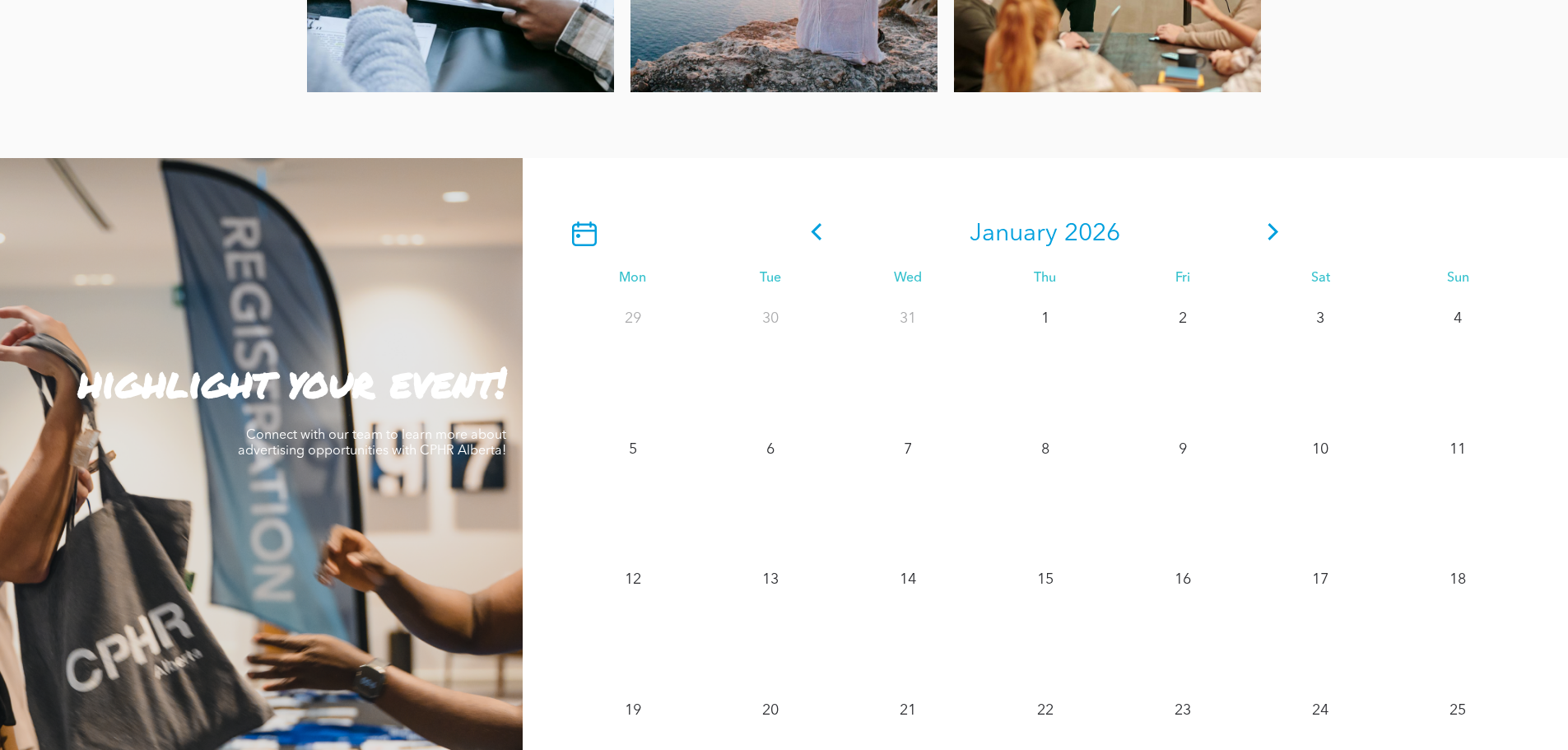
scroll to position [1317, 0]
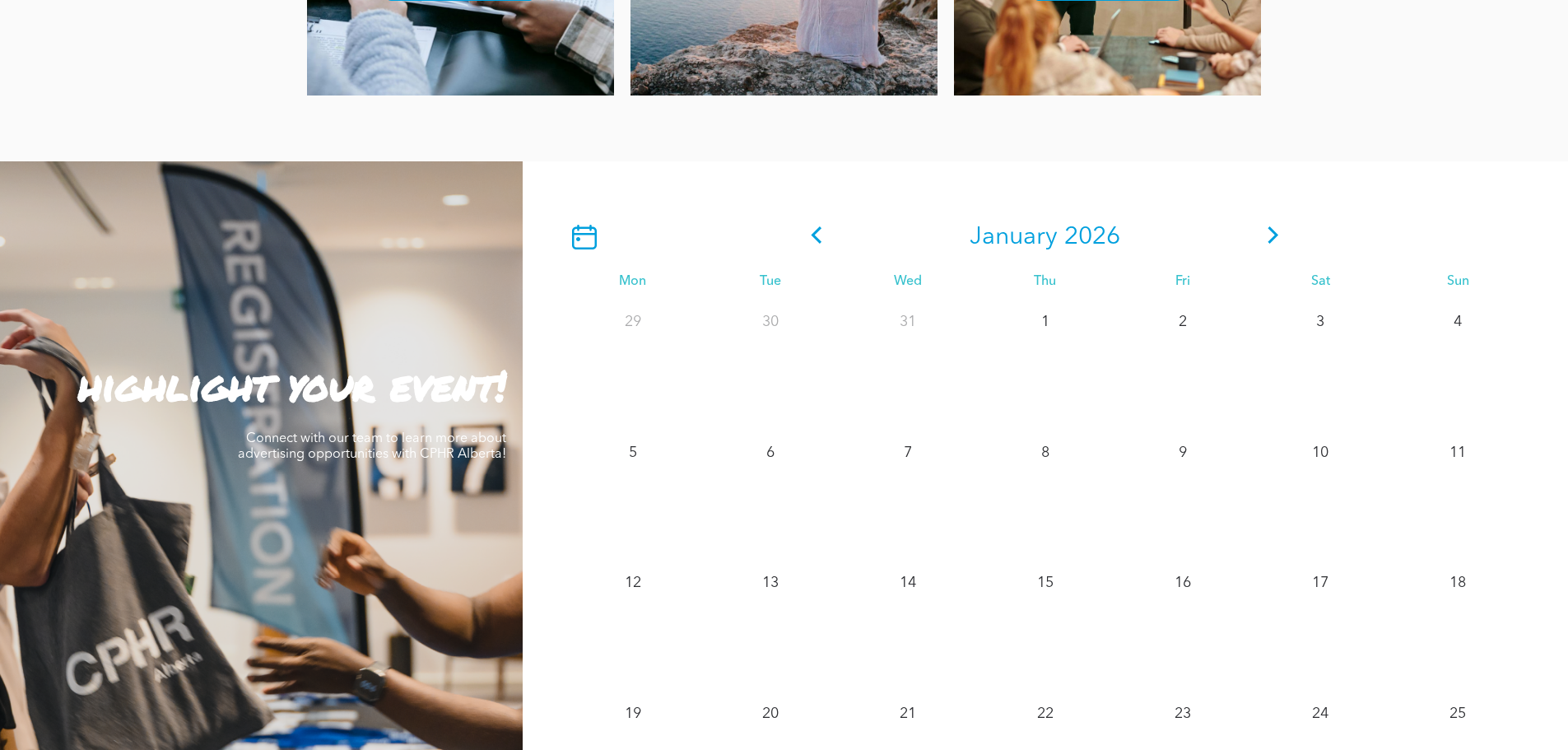
click at [817, 241] on icon at bounding box center [817, 235] width 11 height 18
click at [751, 356] on span "December HR Roundtable" at bounding box center [748, 352] width 86 height 22
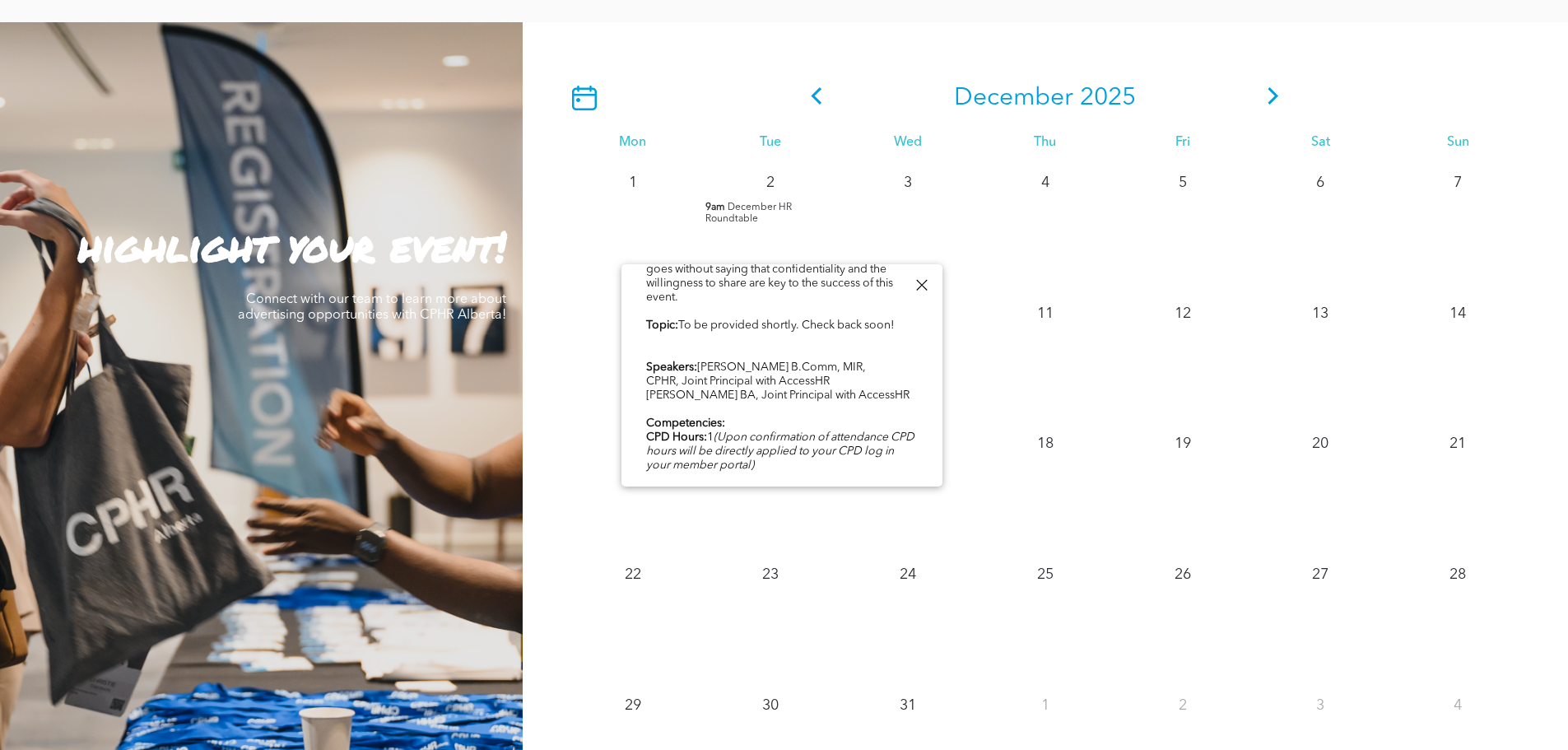
scroll to position [1481, 0]
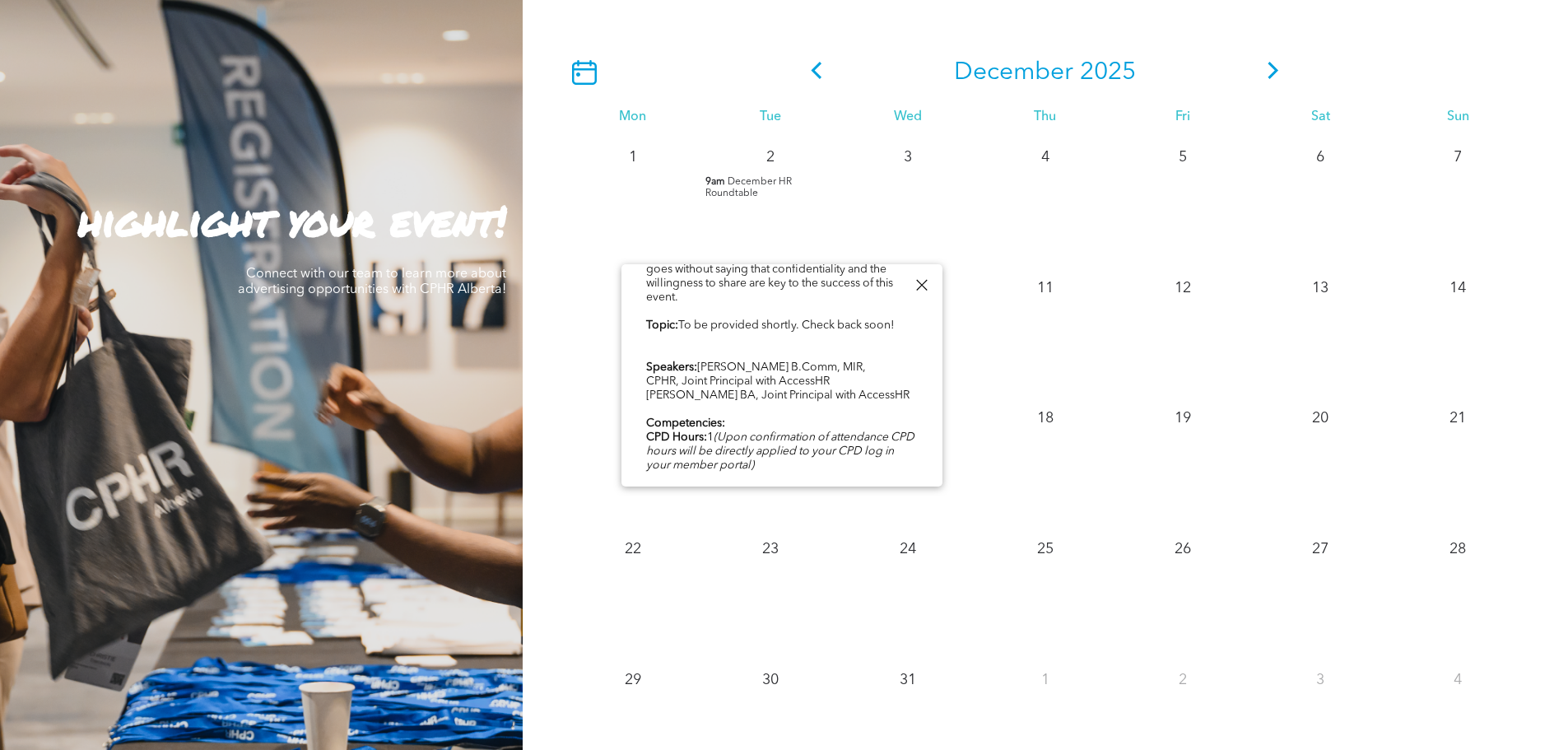
click at [657, 33] on div "[DATE] Mon Tue Wed Thu Fri Sat Sun 1 2 9am December HR Roundtable 3 4" at bounding box center [1045, 413] width 1045 height 832
click at [801, 88] on div "[DATE]" at bounding box center [1045, 73] width 963 height 53
click at [815, 75] on icon at bounding box center [817, 71] width 11 height 18
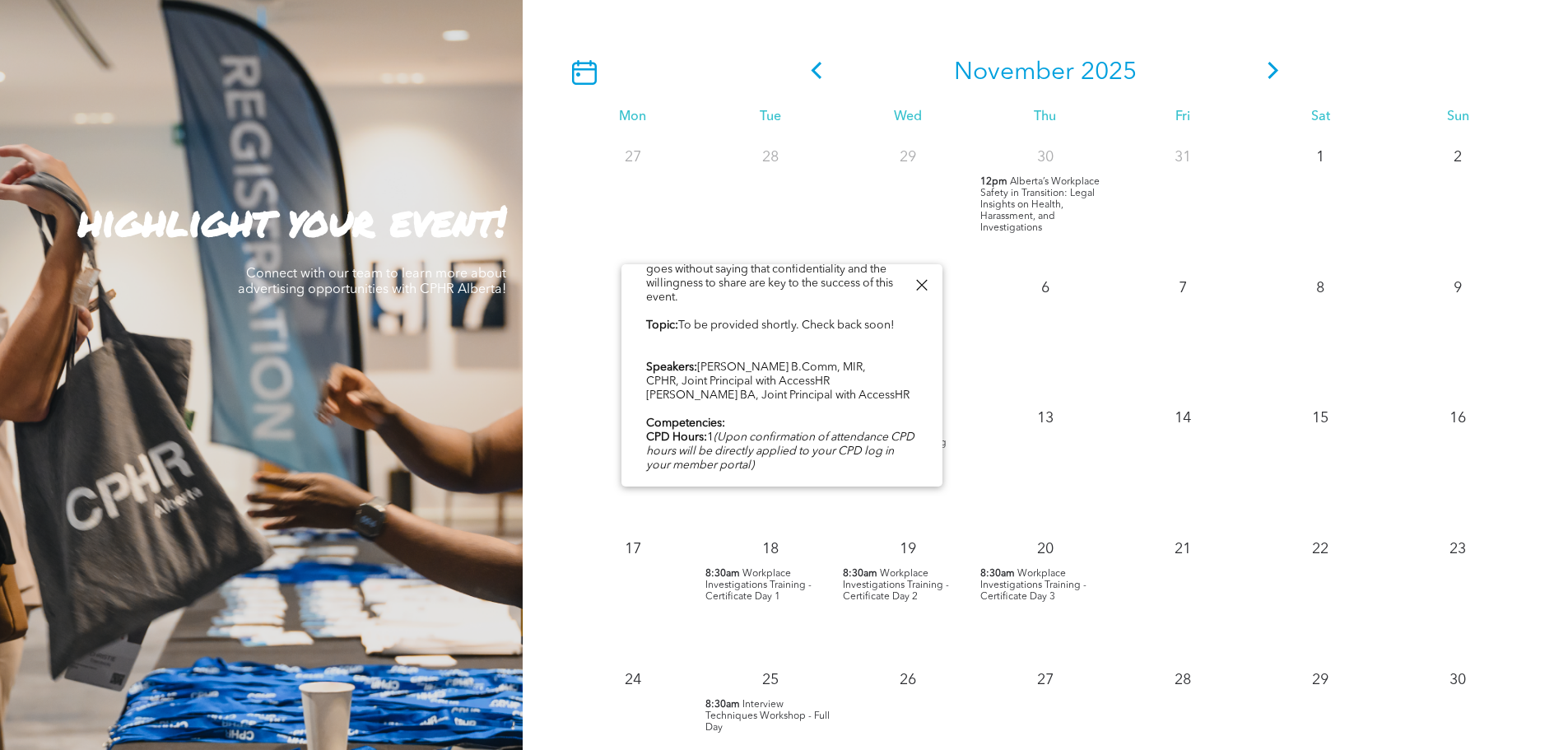
click at [922, 287] on div at bounding box center [921, 284] width 23 height 23
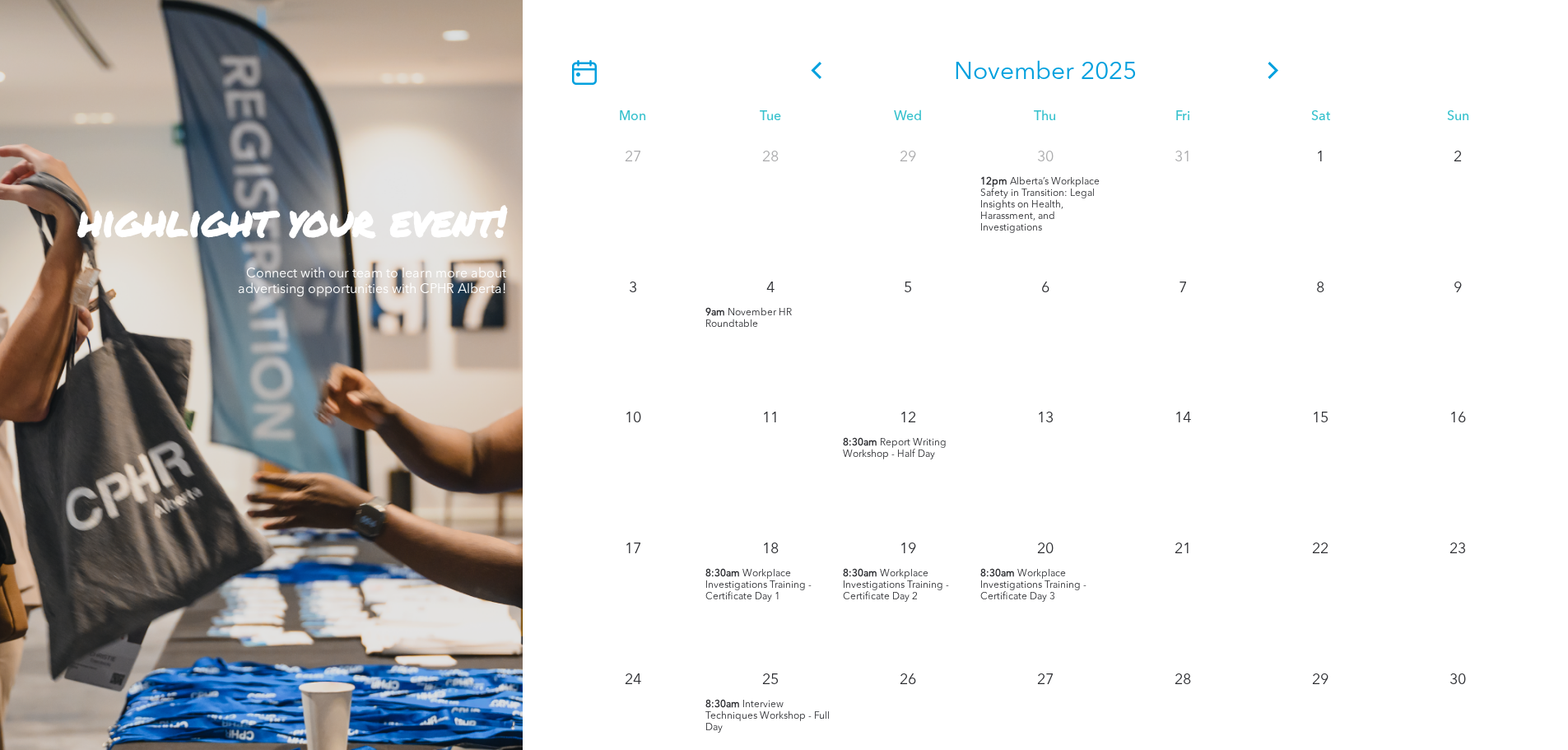
click at [735, 321] on span "November HR Roundtable" at bounding box center [748, 319] width 86 height 22
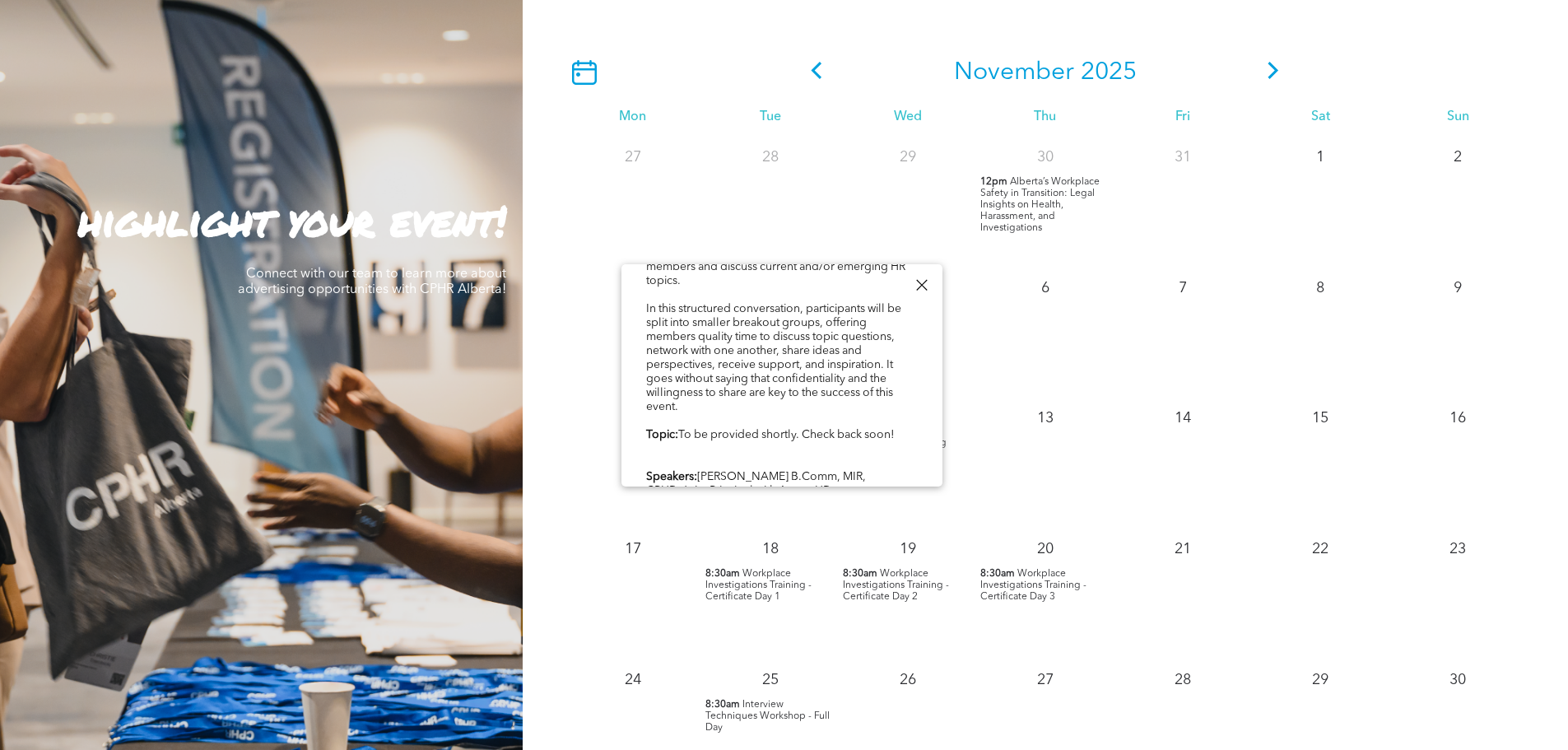
scroll to position [165, 0]
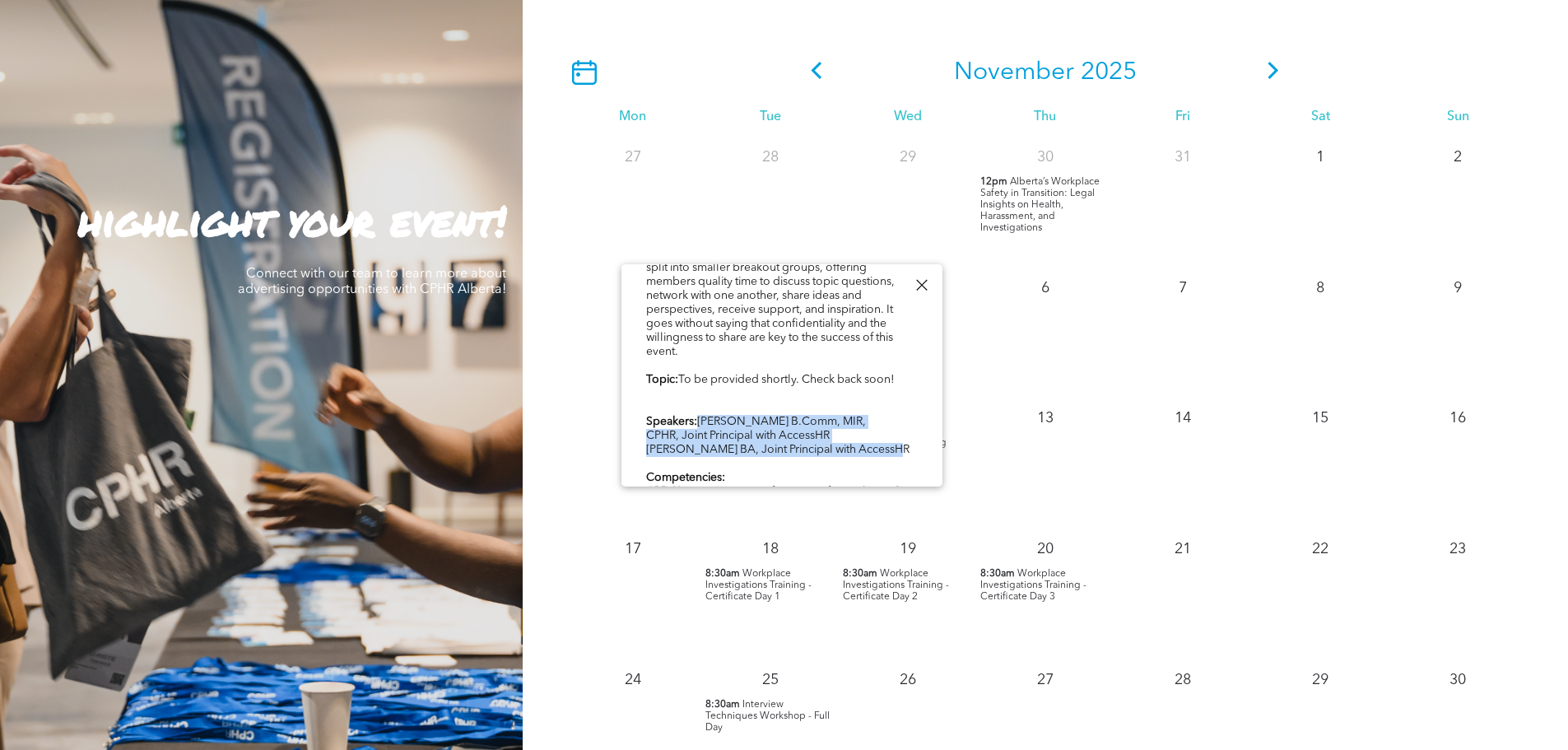
drag, startPoint x: 703, startPoint y: 405, endPoint x: 890, endPoint y: 430, distance: 188.7
click at [890, 430] on div "The HR Virtual Roundtable is a monthly opportunity for CPHR Alberta members to …" at bounding box center [782, 366] width 272 height 381
copy div "[PERSON_NAME] B.Comm, MIR, CPHR, Joint Principal with AccessHR [PERSON_NAME] BA…"
